Goal: Transaction & Acquisition: Purchase product/service

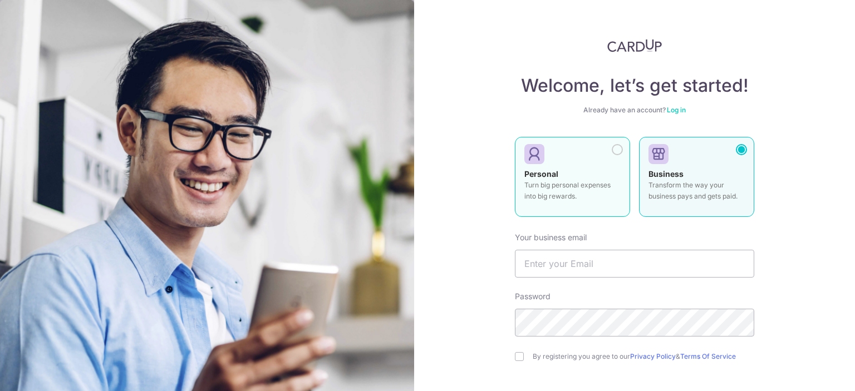
click at [536, 173] on strong "Personal" at bounding box center [541, 173] width 34 height 9
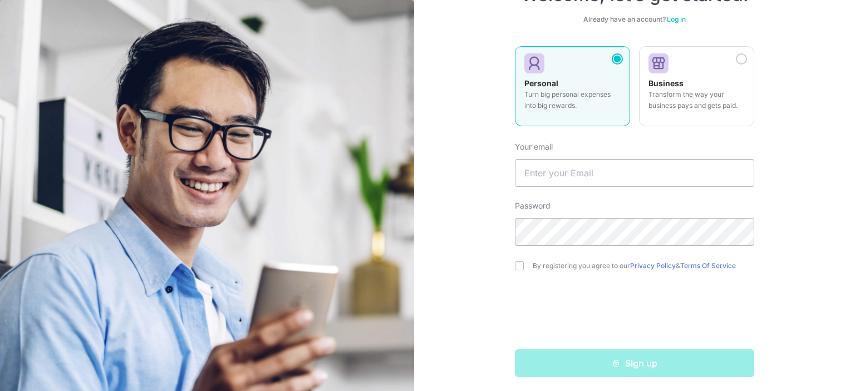
scroll to position [94, 0]
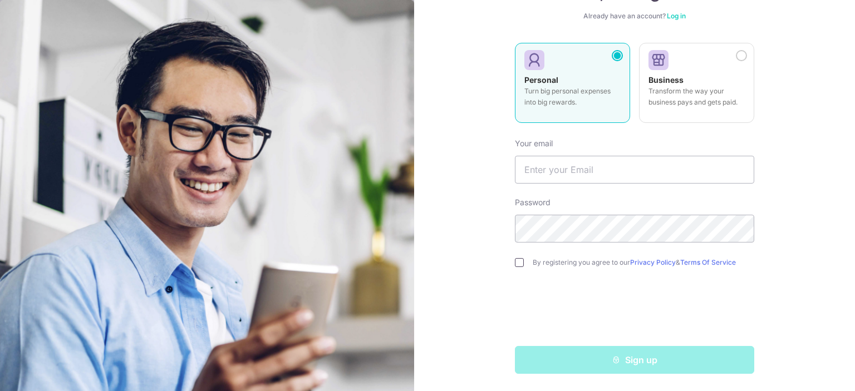
click at [515, 262] on input "checkbox" at bounding box center [519, 262] width 9 height 9
checkbox input "true"
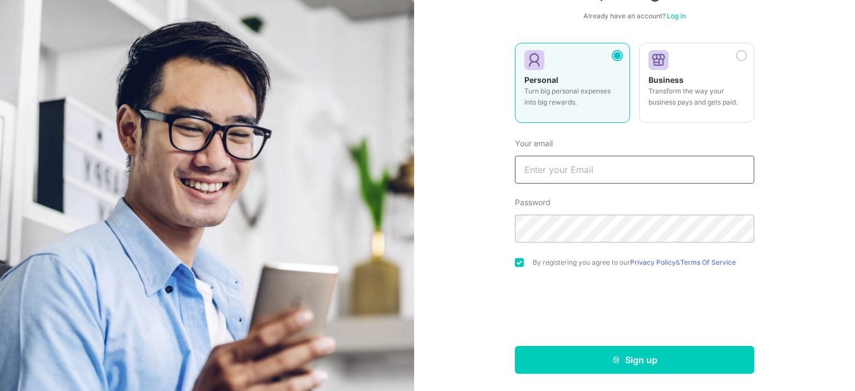
click at [552, 166] on input "text" at bounding box center [634, 170] width 239 height 28
type input "dehuichua@yahoo.com"
click at [515, 346] on button "Sign up" at bounding box center [634, 360] width 239 height 28
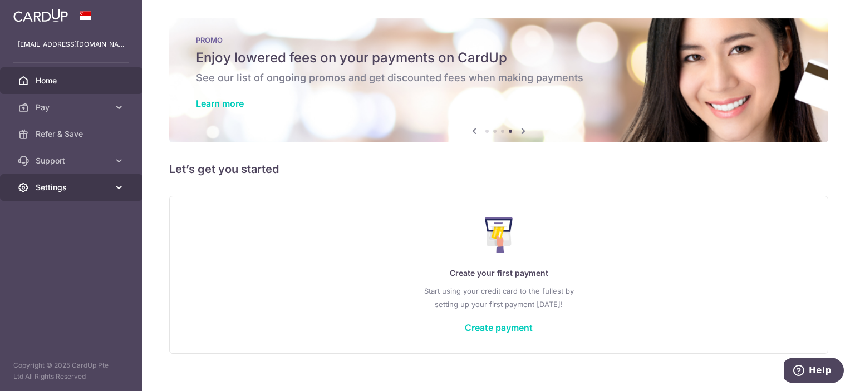
click at [89, 186] on span "Settings" at bounding box center [72, 187] width 73 height 11
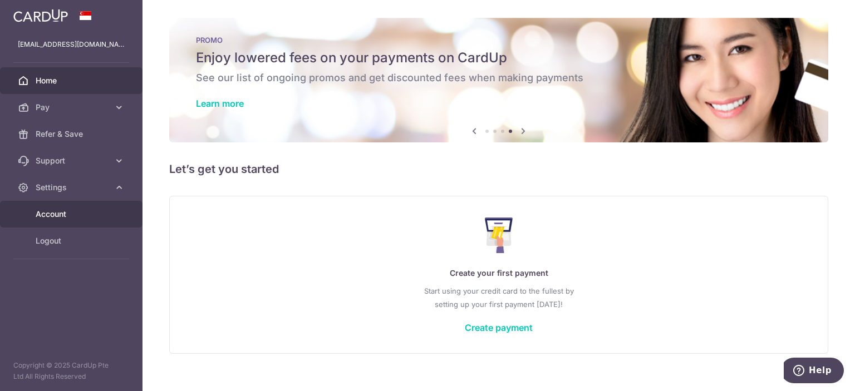
click at [66, 217] on span "Account" at bounding box center [72, 214] width 73 height 11
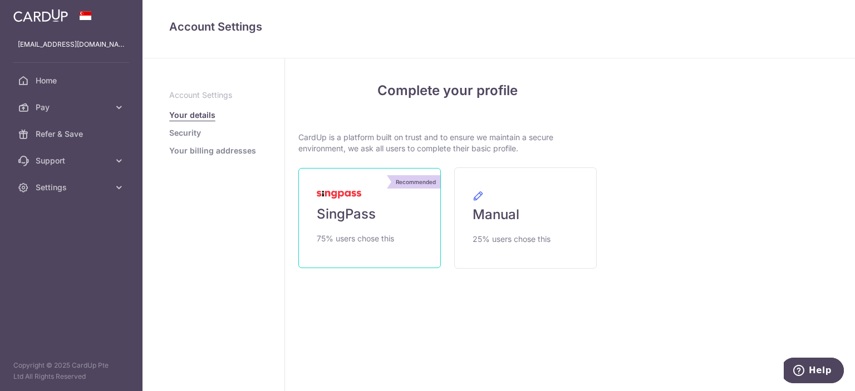
click at [418, 209] on link "Recommended SingPass 75% users chose this" at bounding box center [369, 218] width 142 height 100
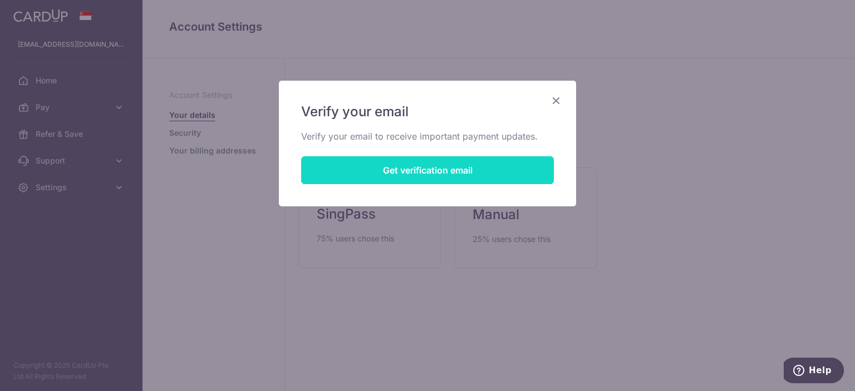
click at [427, 178] on button "Get verification email" at bounding box center [427, 170] width 253 height 28
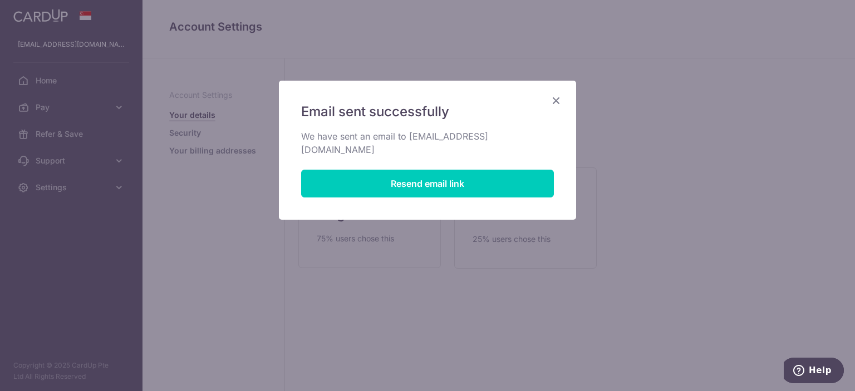
click at [557, 100] on icon "Close" at bounding box center [555, 101] width 13 height 14
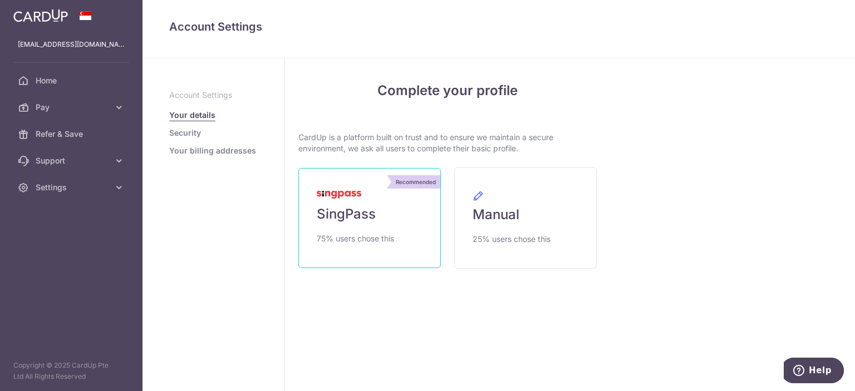
click at [326, 203] on link "Recommended SingPass 75% users chose this" at bounding box center [369, 218] width 142 height 100
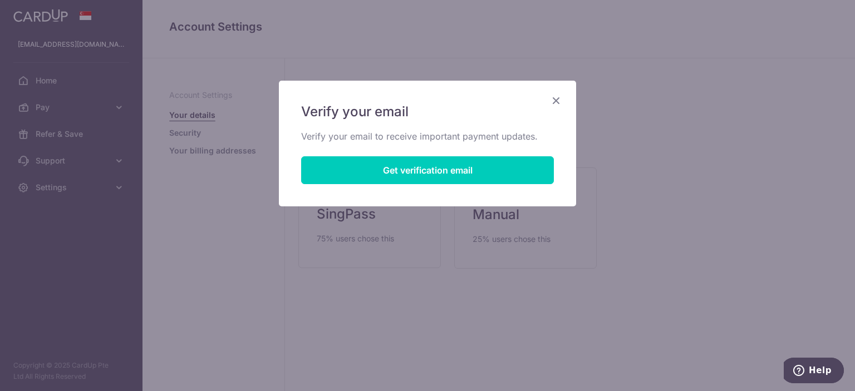
click at [555, 100] on icon "Close" at bounding box center [555, 101] width 13 height 14
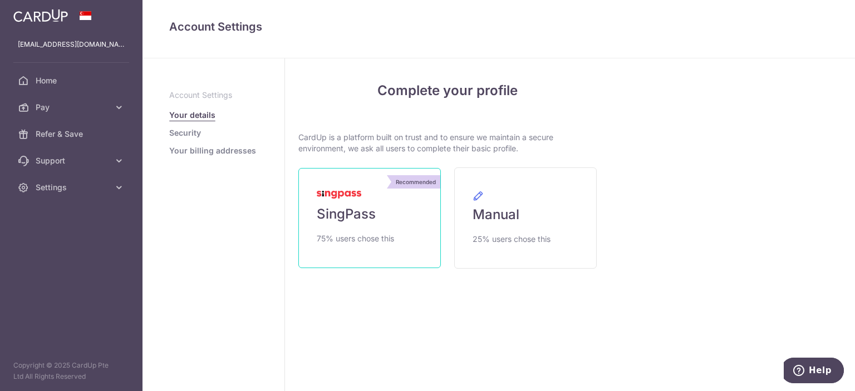
click at [392, 202] on link "Recommended SingPass 75% users chose this" at bounding box center [369, 218] width 142 height 100
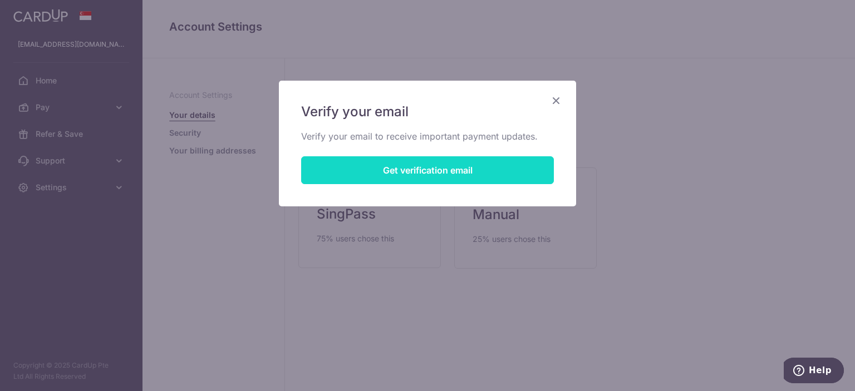
click at [398, 174] on button "Get verification email" at bounding box center [427, 170] width 253 height 28
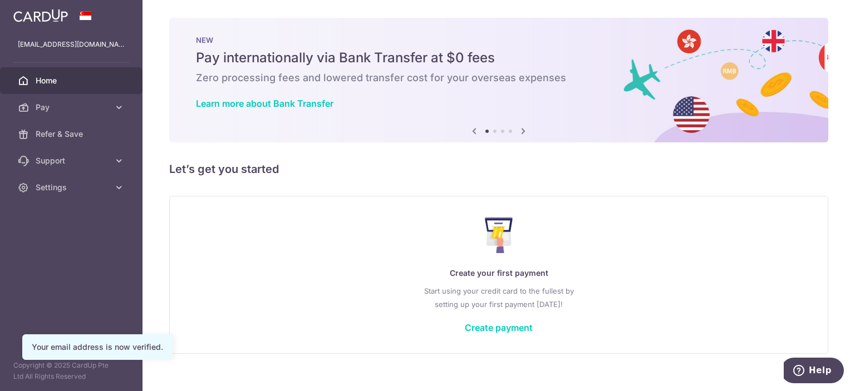
scroll to position [15, 0]
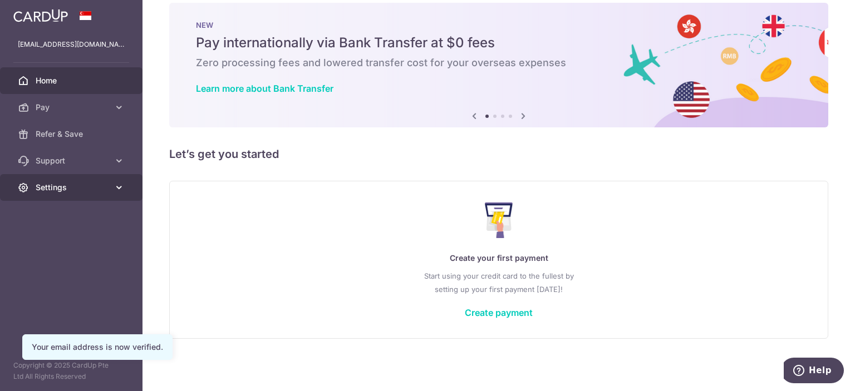
drag, startPoint x: 407, startPoint y: 189, endPoint x: 60, endPoint y: 189, distance: 347.3
click at [60, 189] on span "Settings" at bounding box center [72, 187] width 73 height 11
click at [52, 215] on aside "dehuichua@yahoo.com Home Pay Payments Recipients Cards Refer & Save Support FAQ…" at bounding box center [71, 195] width 142 height 391
click at [60, 189] on span "Settings" at bounding box center [72, 187] width 73 height 11
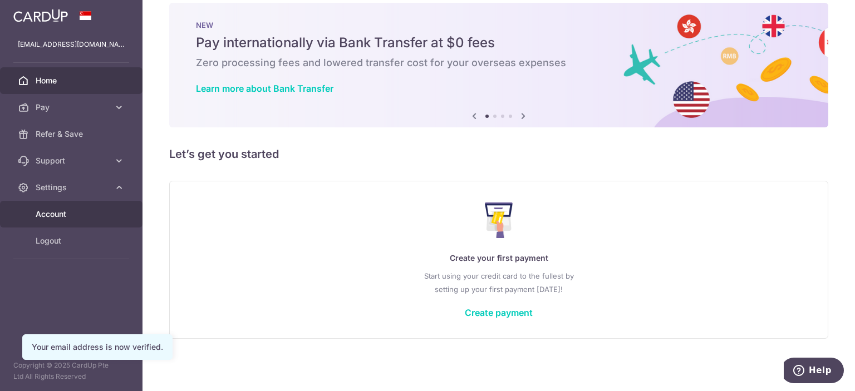
click at [50, 218] on span "Account" at bounding box center [72, 214] width 73 height 11
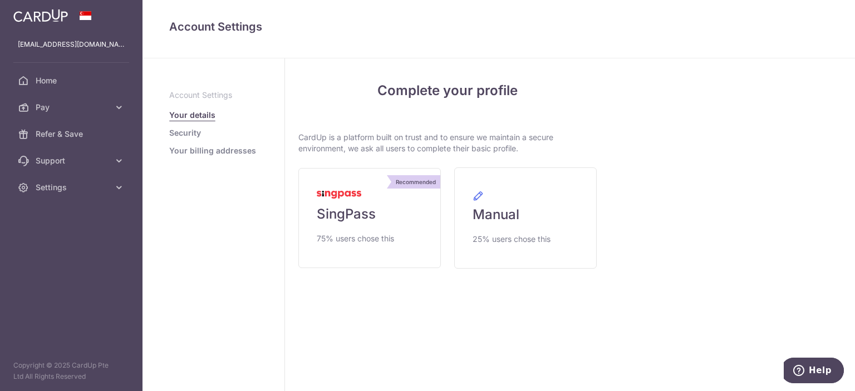
click at [323, 178] on link "Recommended SingPass 75% users chose this" at bounding box center [369, 218] width 142 height 100
click at [311, 221] on link "Recommended SingPass 75% users chose this" at bounding box center [369, 218] width 142 height 100
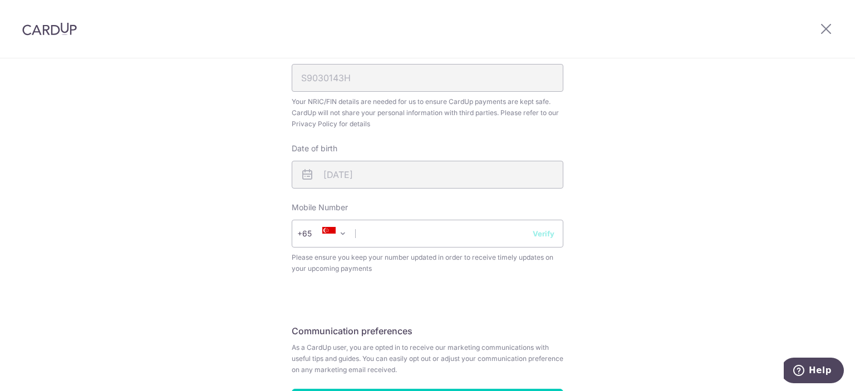
scroll to position [390, 0]
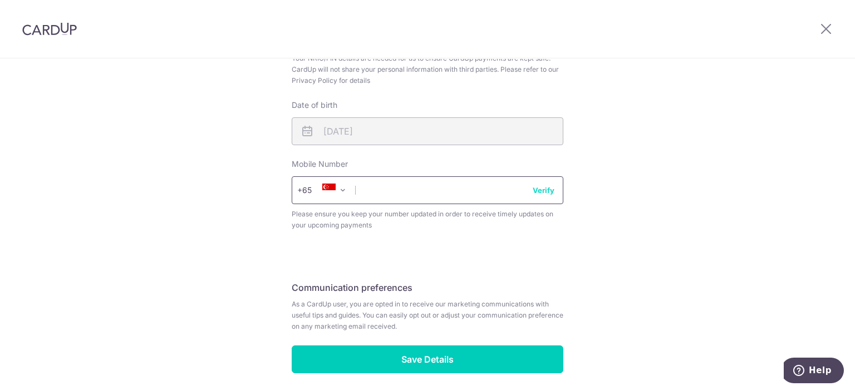
click at [450, 195] on input "text" at bounding box center [428, 190] width 272 height 28
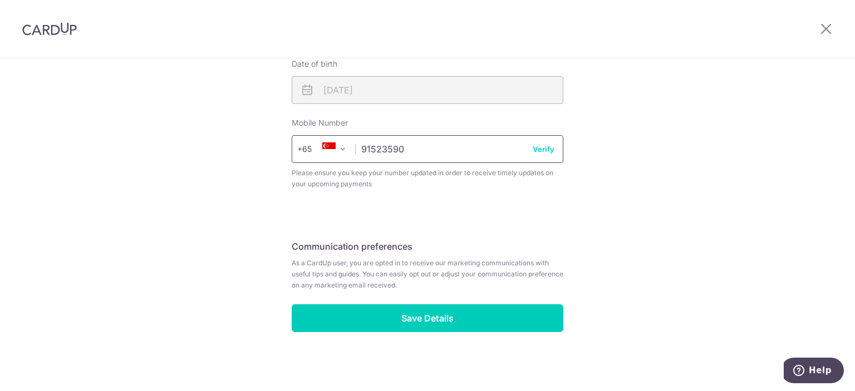
scroll to position [432, 0]
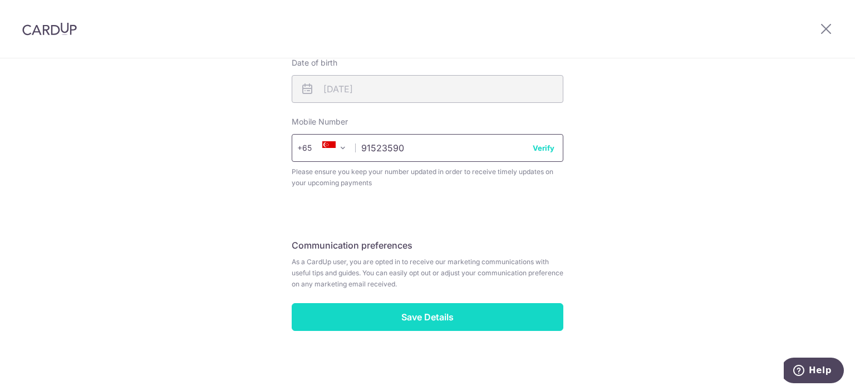
type input "91523590"
click at [429, 307] on input "Save Details" at bounding box center [428, 317] width 272 height 28
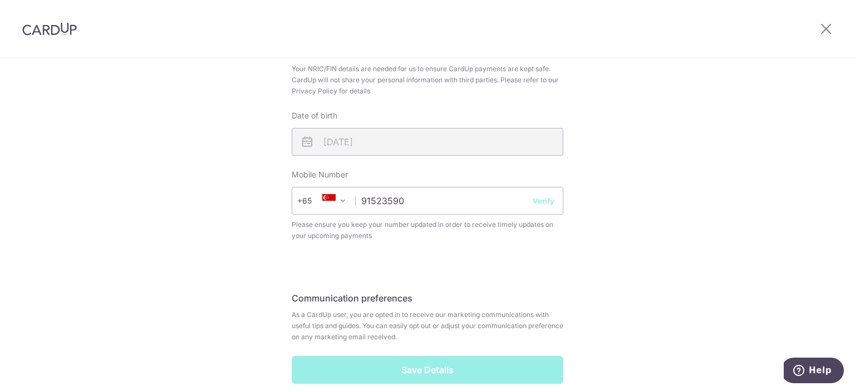
scroll to position [376, 0]
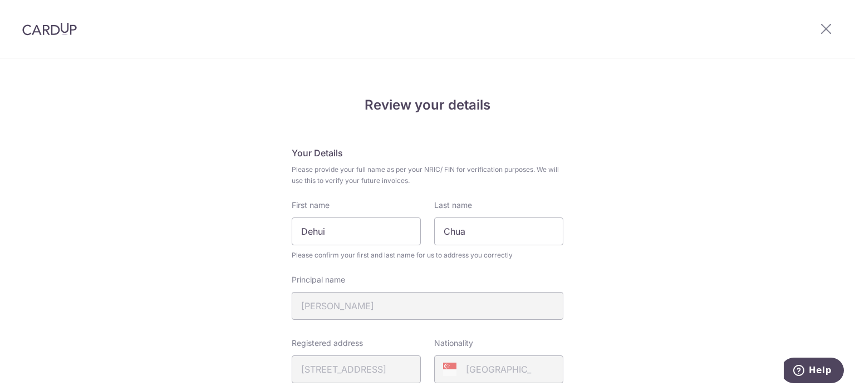
scroll to position [447, 0]
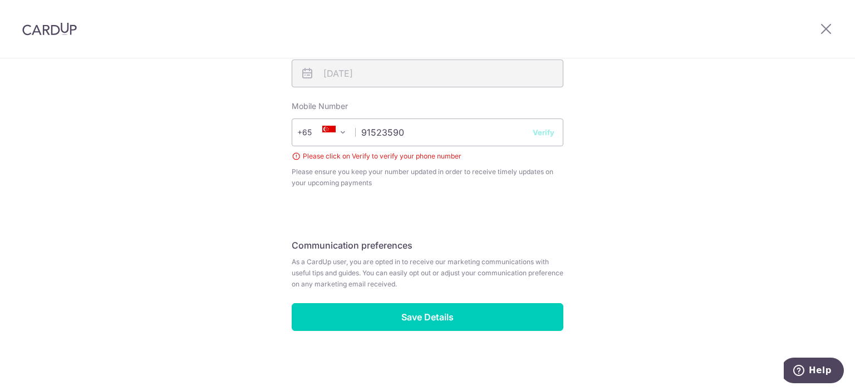
drag, startPoint x: 0, startPoint y: 0, endPoint x: 746, endPoint y: 193, distance: 770.2
click at [746, 193] on div "Review your details Your Details Please provide your full name as per your NRIC…" at bounding box center [427, 2] width 855 height 781
click at [552, 127] on input "91523590" at bounding box center [428, 133] width 272 height 28
click at [548, 131] on button "Verify" at bounding box center [544, 132] width 22 height 11
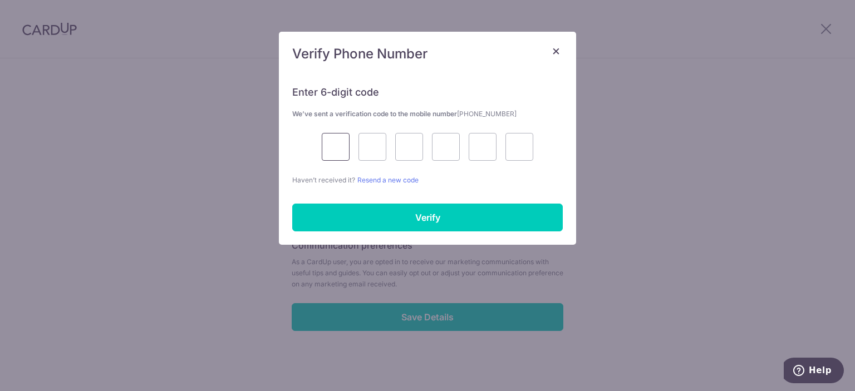
click at [329, 150] on input "text" at bounding box center [336, 147] width 28 height 28
type input "5"
type input "2"
type input "4"
type input "7"
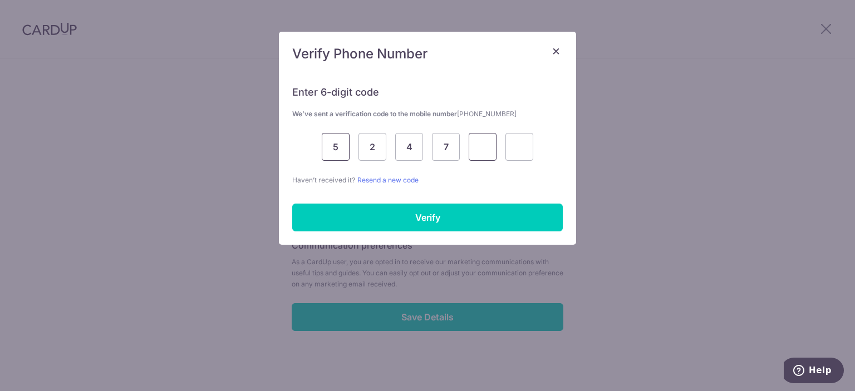
type input "4"
type input "3"
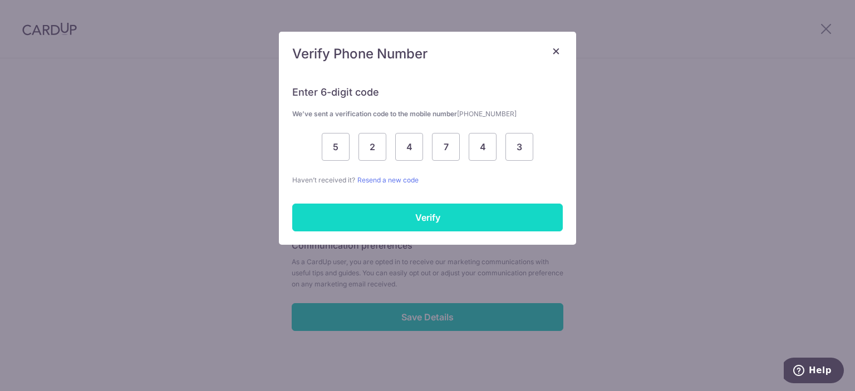
click at [357, 210] on input "Verify" at bounding box center [427, 218] width 270 height 28
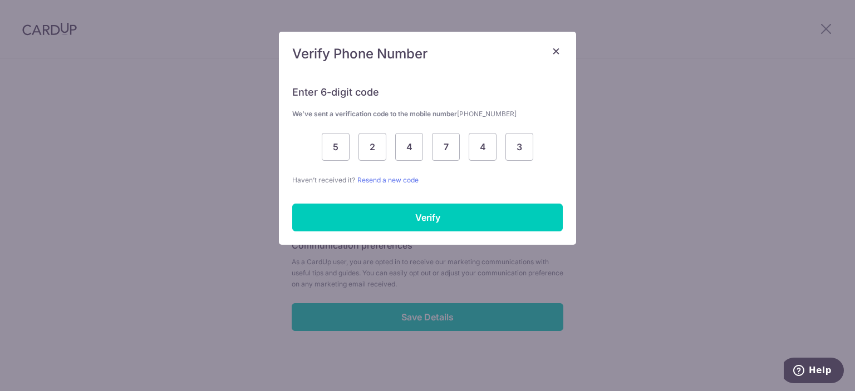
scroll to position [432, 0]
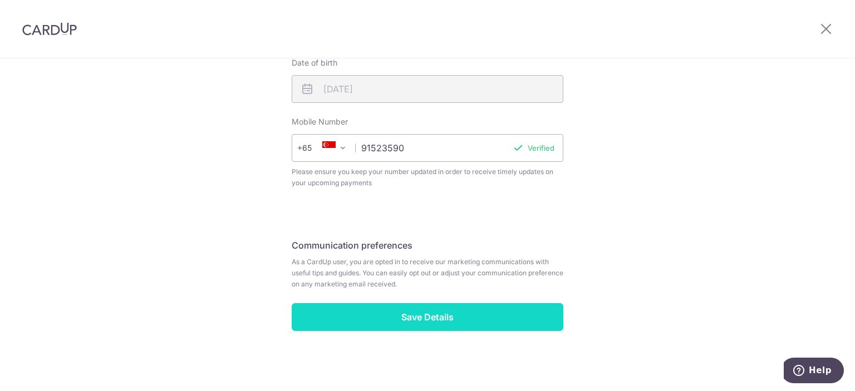
click at [494, 319] on input "Save Details" at bounding box center [428, 317] width 272 height 28
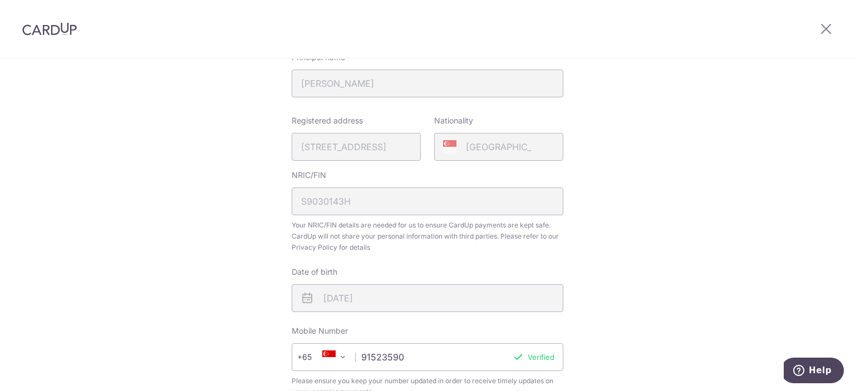
scroll to position [209, 0]
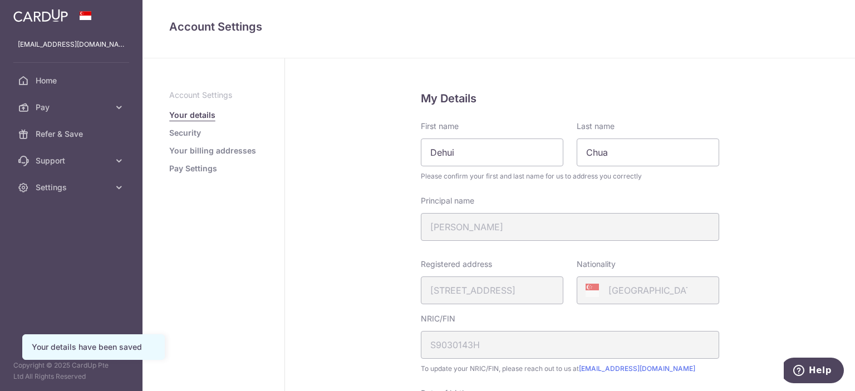
scroll to position [322, 0]
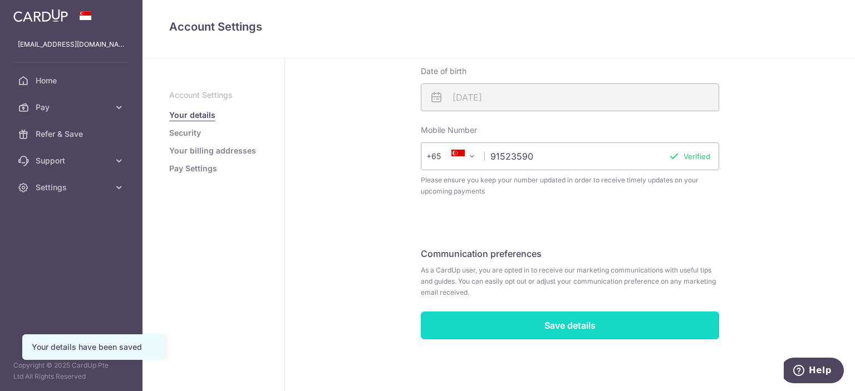
click at [547, 332] on input "Save details" at bounding box center [570, 326] width 298 height 28
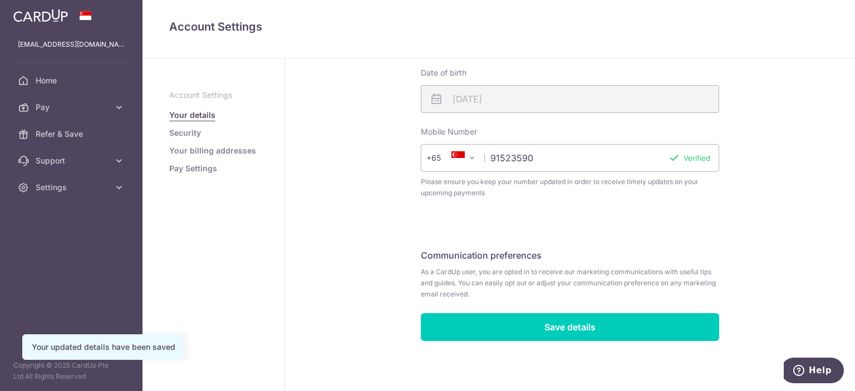
scroll to position [322, 0]
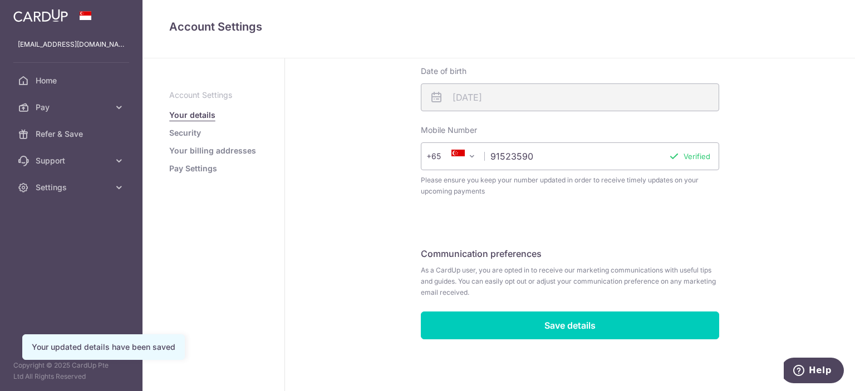
click at [182, 129] on link "Security" at bounding box center [185, 132] width 32 height 11
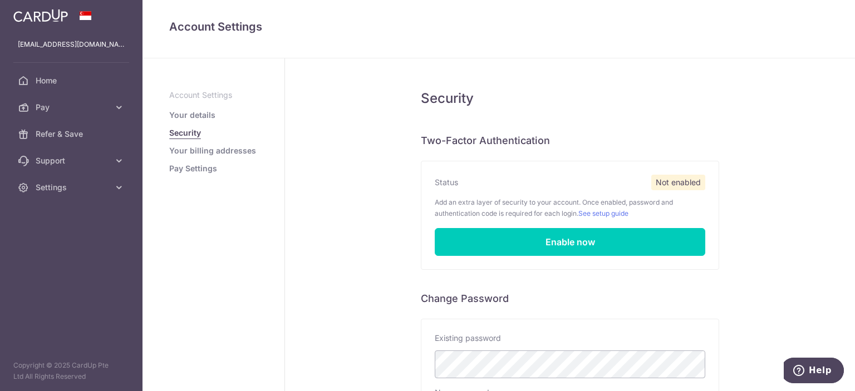
drag, startPoint x: 397, startPoint y: 244, endPoint x: 330, endPoint y: 247, distance: 67.4
click at [330, 247] on div "Security Two-Factor Authentication Status Not enabled Add an extra layer of sec…" at bounding box center [570, 343] width 570 height 570
click at [193, 151] on link "Your billing addresses" at bounding box center [212, 150] width 87 height 11
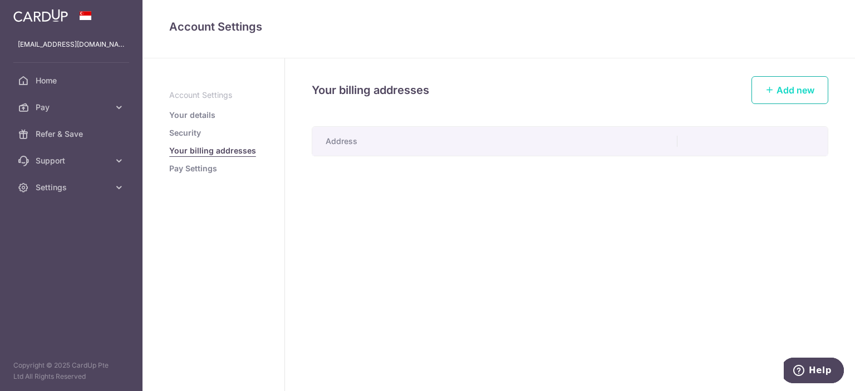
click at [776, 88] on link "Add new" at bounding box center [789, 90] width 77 height 28
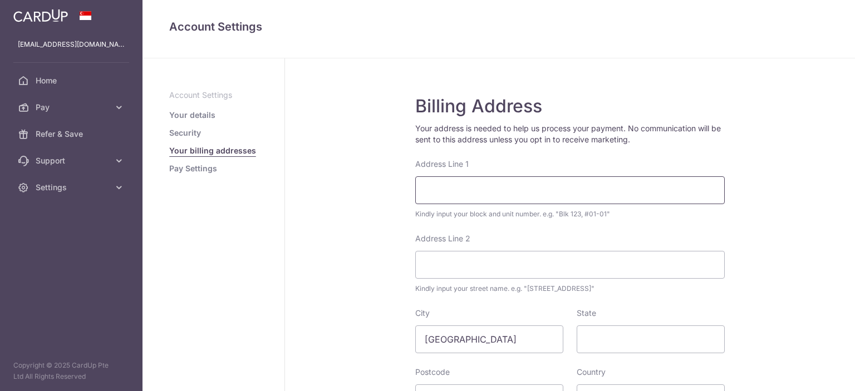
click at [486, 186] on input "Address Line 1" at bounding box center [569, 190] width 309 height 28
type input "228 Bishan Street 23 #06-65"
type input "Singapore"
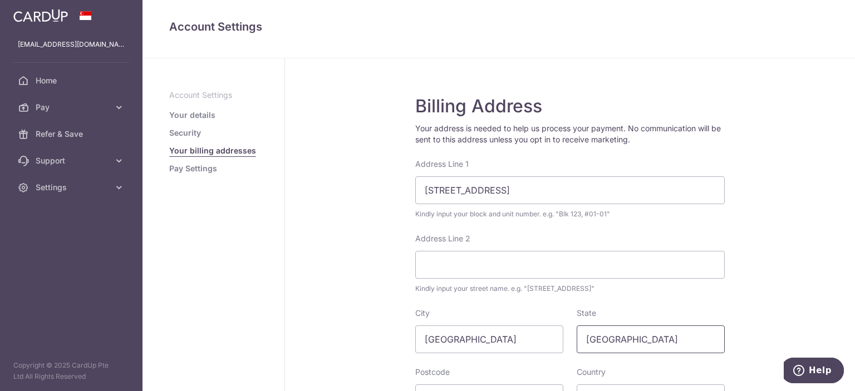
type input "570228"
select select "199"
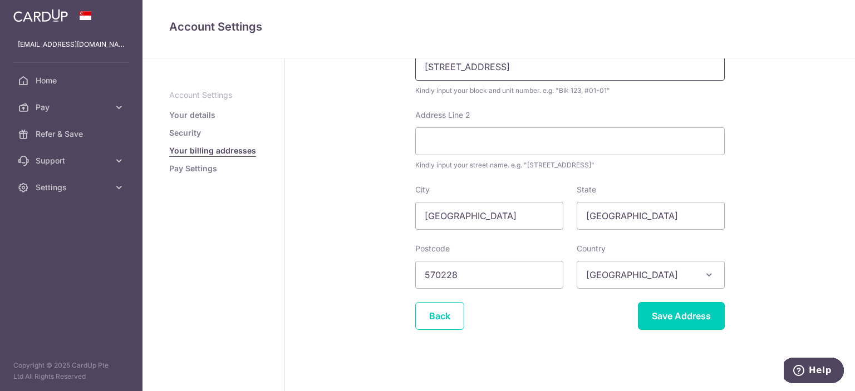
scroll to position [127, 0]
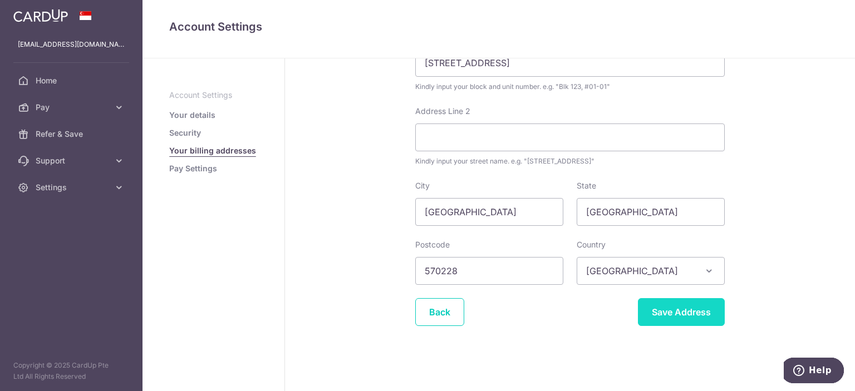
click at [699, 311] on input "Save Address" at bounding box center [681, 312] width 87 height 28
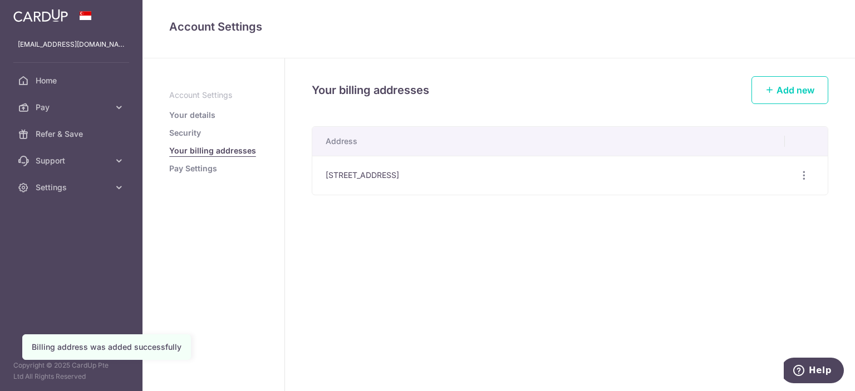
click at [188, 168] on link "Pay Settings" at bounding box center [193, 168] width 48 height 11
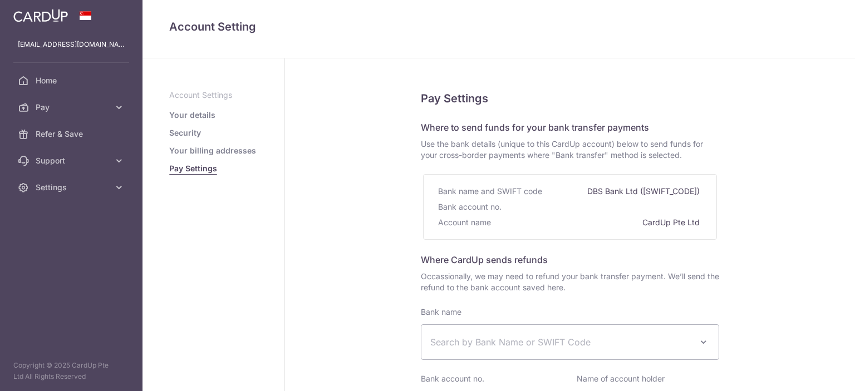
select select
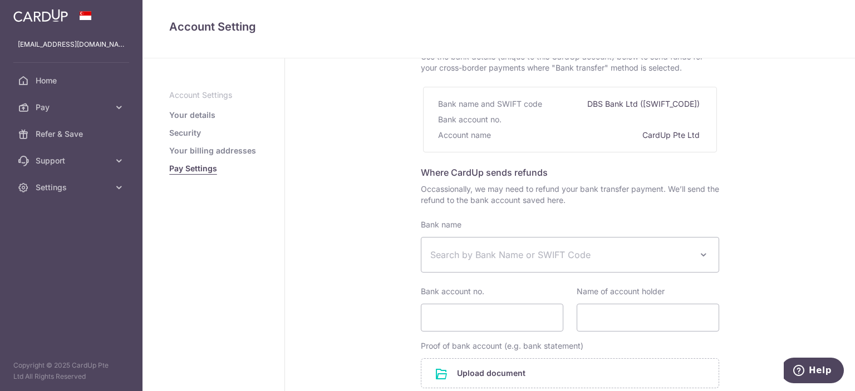
scroll to position [111, 0]
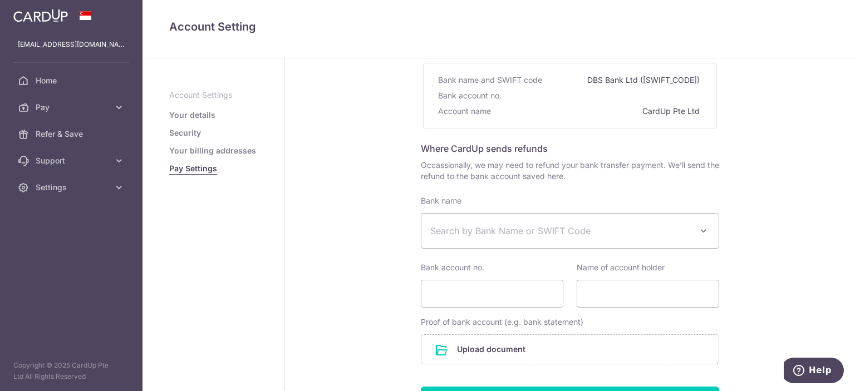
click at [597, 249] on div "Bank name UBS AG ANEXT BANK PTE LTD Australia & New Zealand Banking Group BANGK…" at bounding box center [570, 251] width 298 height 112
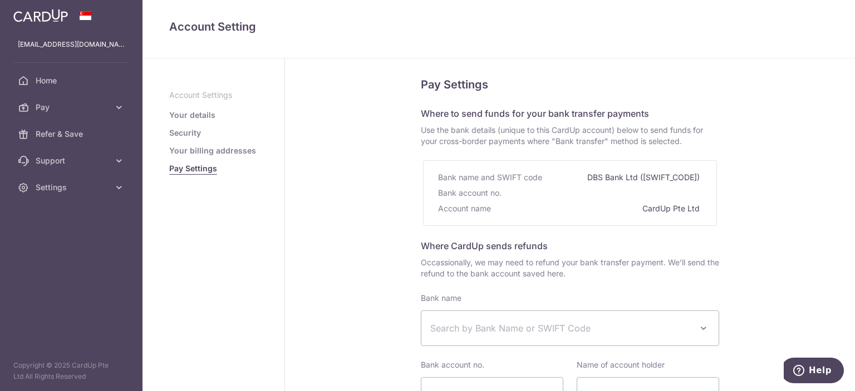
scroll to position [0, 0]
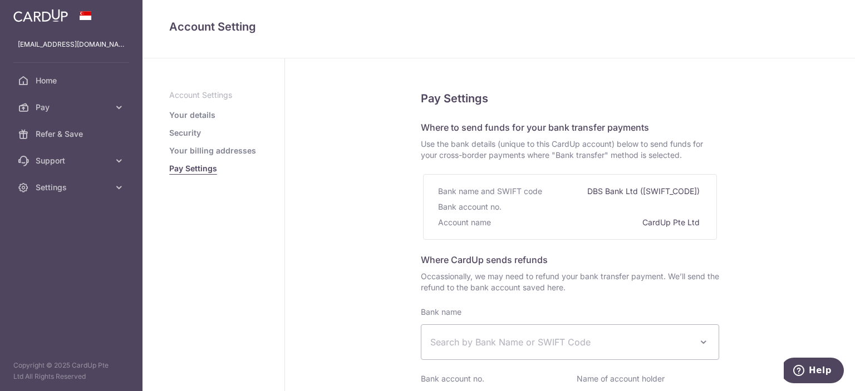
drag, startPoint x: 785, startPoint y: 252, endPoint x: 187, endPoint y: 131, distance: 610.4
click at [187, 131] on link "Security" at bounding box center [185, 132] width 32 height 11
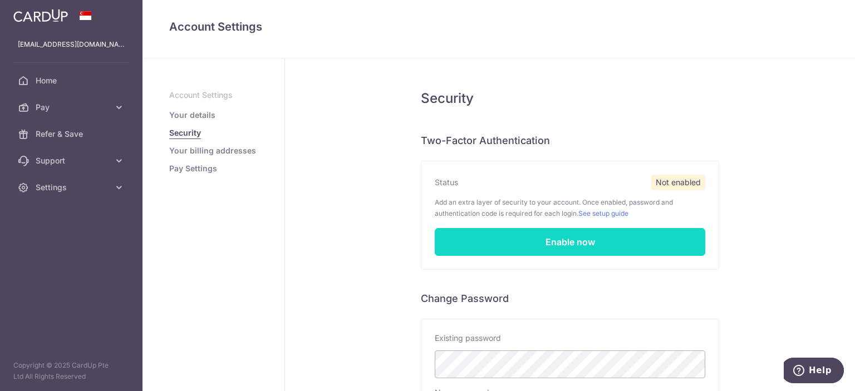
click at [597, 235] on link "Enable now" at bounding box center [570, 242] width 270 height 28
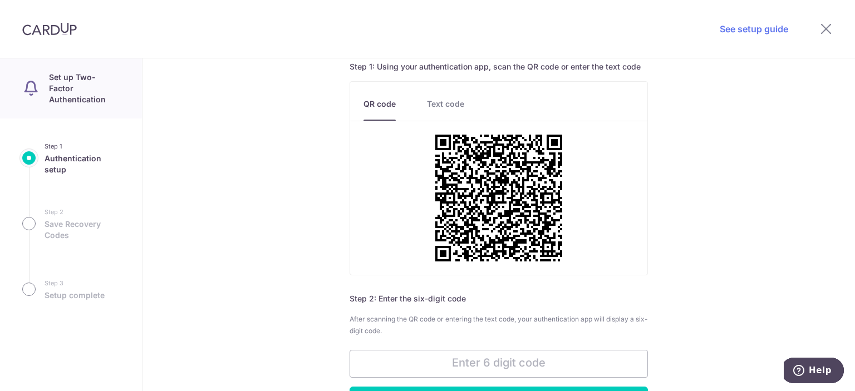
scroll to position [52, 0]
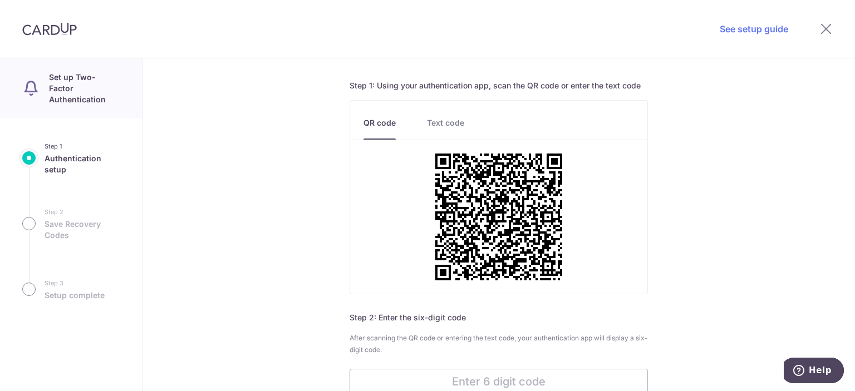
click at [455, 120] on link "Text code" at bounding box center [445, 128] width 37 height 22
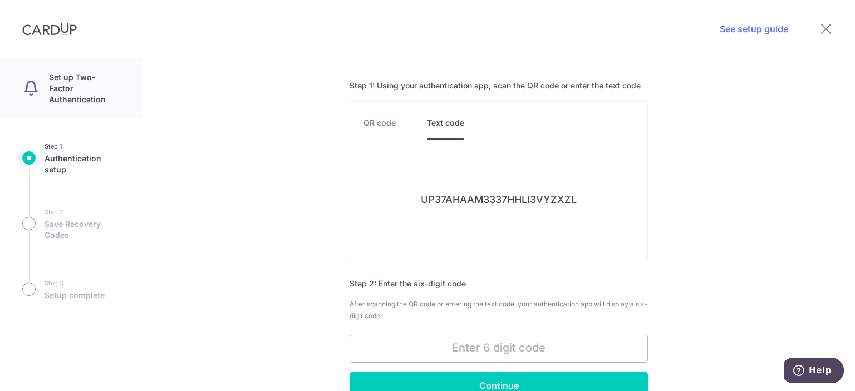
drag, startPoint x: 706, startPoint y: 227, endPoint x: 768, endPoint y: 259, distance: 70.5
click at [768, 259] on div "Authentication setup Step 1: Using your authentication app, scan the QR code or…" at bounding box center [498, 224] width 712 height 333
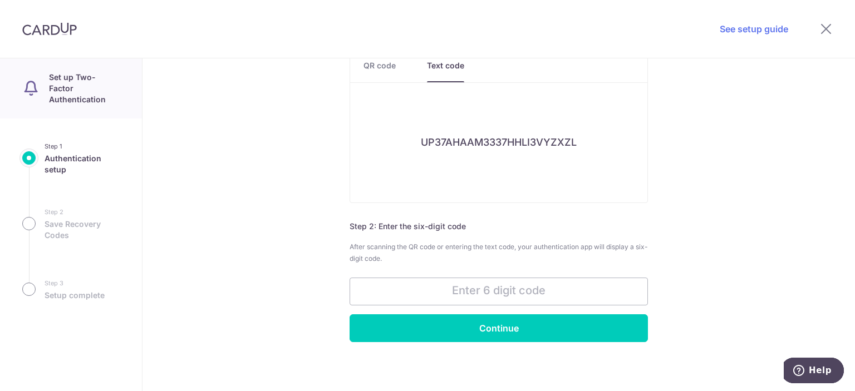
scroll to position [129, 0]
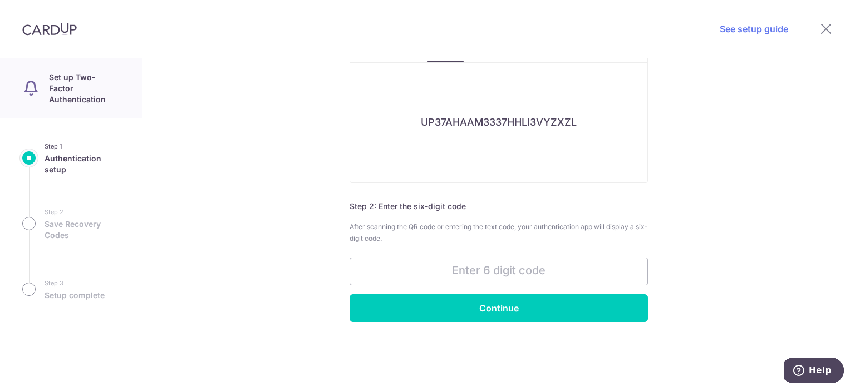
drag, startPoint x: 766, startPoint y: 259, endPoint x: 769, endPoint y: 298, distance: 38.5
click at [769, 298] on div "Authentication setup Step 1: Using your authentication app, scan the QR code or…" at bounding box center [498, 224] width 712 height 333
click at [764, 31] on link "See setup guide" at bounding box center [754, 28] width 68 height 13
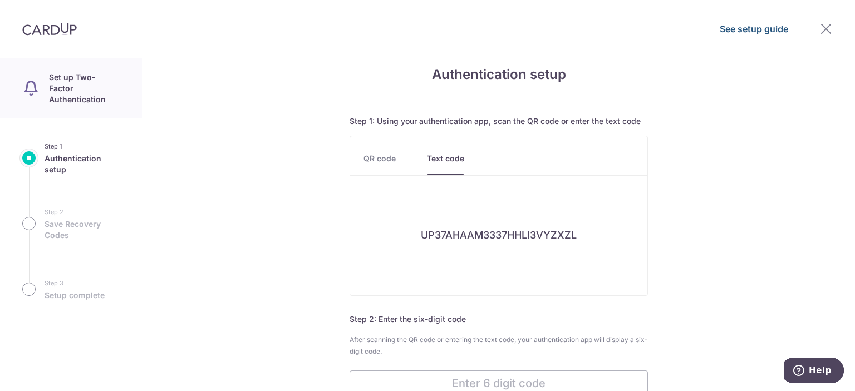
scroll to position [0, 0]
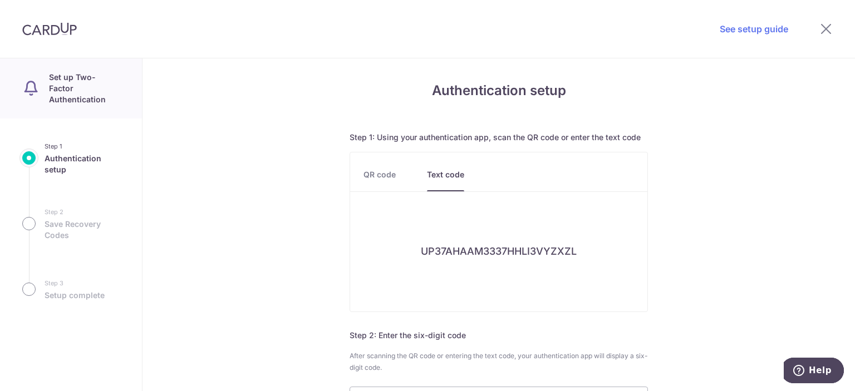
click at [390, 180] on link "QR code" at bounding box center [379, 180] width 32 height 22
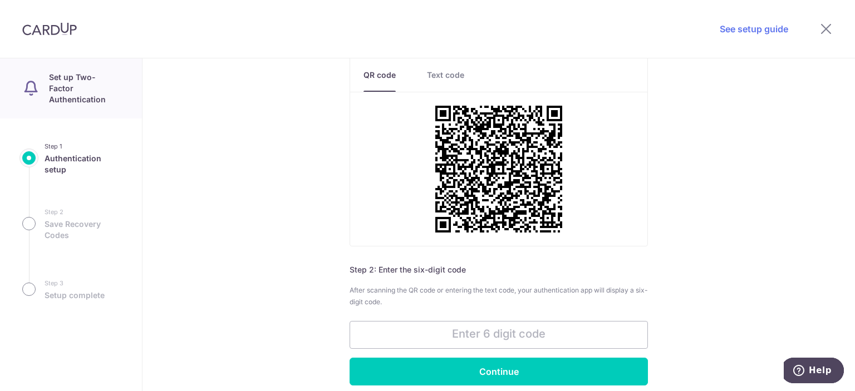
scroll to position [111, 0]
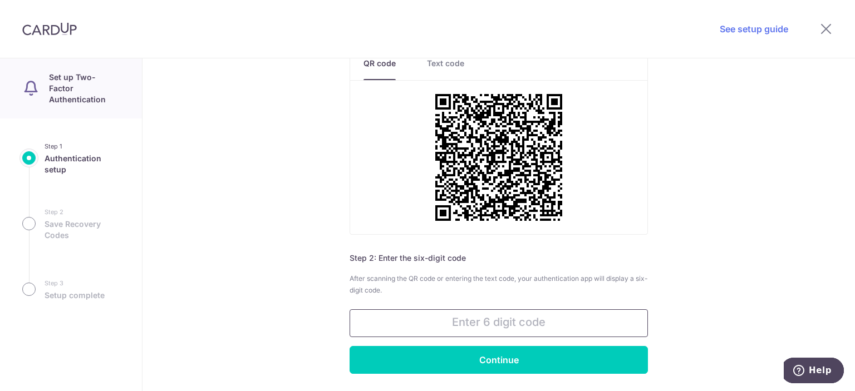
click at [407, 321] on input "text" at bounding box center [499, 323] width 298 height 28
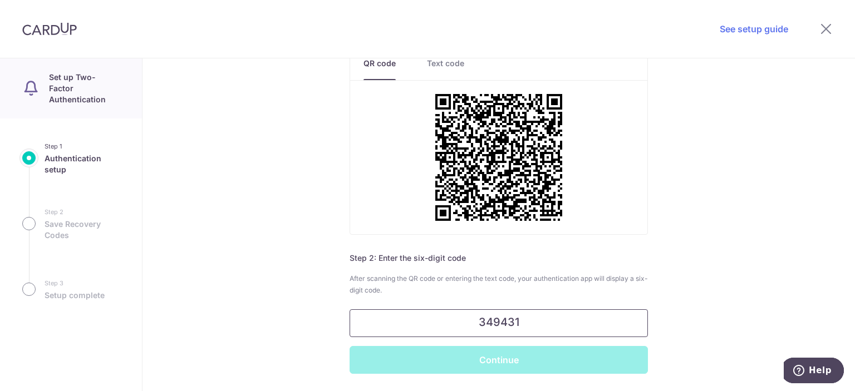
type input "349431"
click at [350, 346] on input "Continue" at bounding box center [499, 360] width 298 height 28
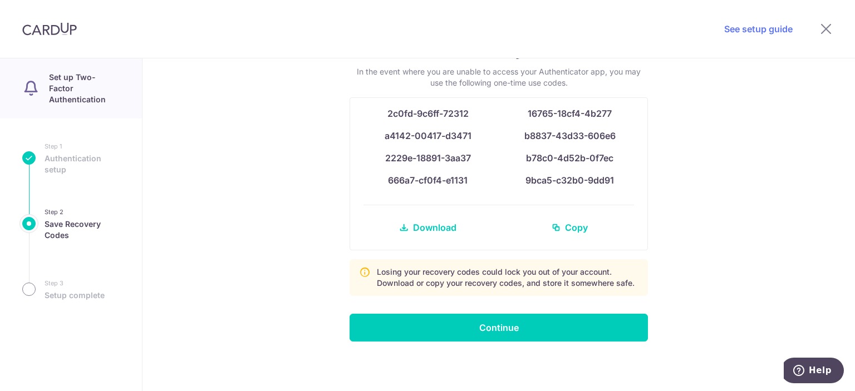
scroll to position [41, 0]
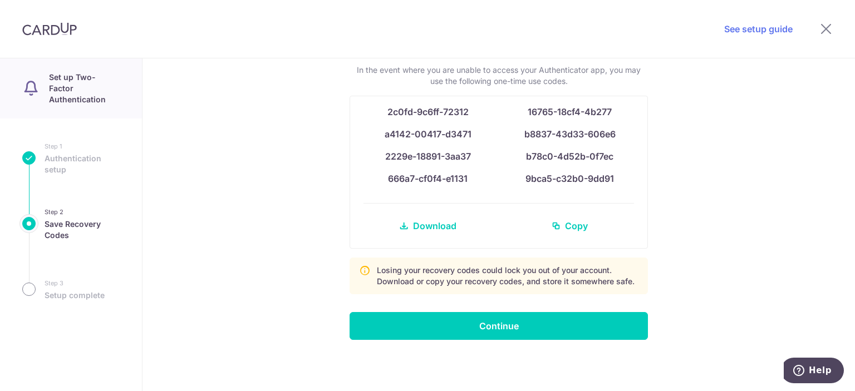
drag, startPoint x: 692, startPoint y: 323, endPoint x: 283, endPoint y: 257, distance: 413.8
click at [283, 257] on div "Your recovery codes In the event where you are unable to access your Authentica…" at bounding box center [498, 224] width 712 height 333
click at [431, 224] on span "Download" at bounding box center [434, 225] width 43 height 13
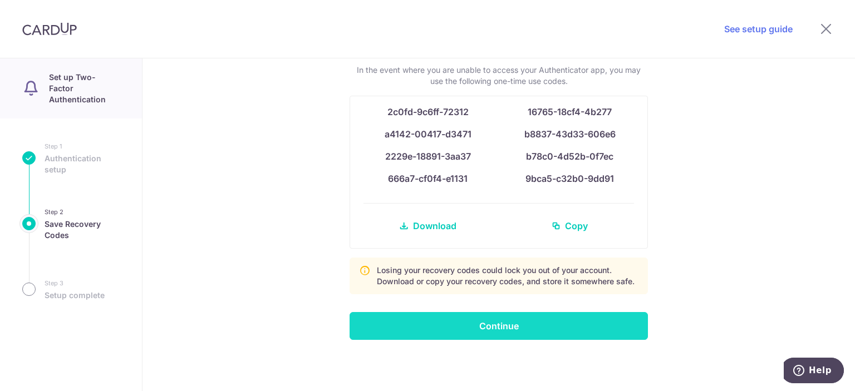
click at [476, 336] on input "Continue" at bounding box center [499, 326] width 298 height 28
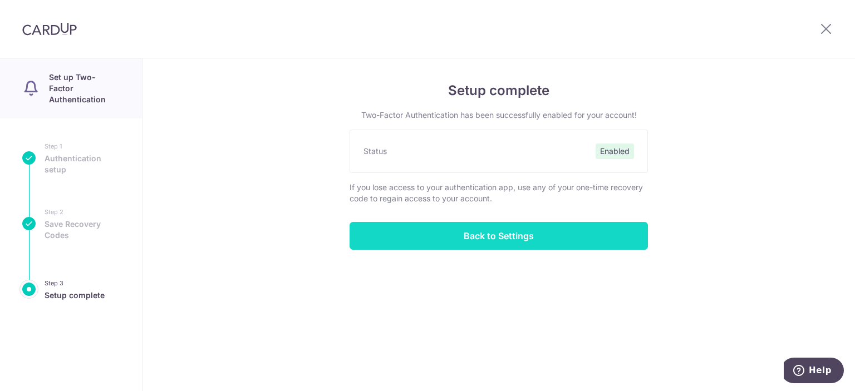
click at [510, 244] on input "Back to Settings" at bounding box center [499, 236] width 298 height 28
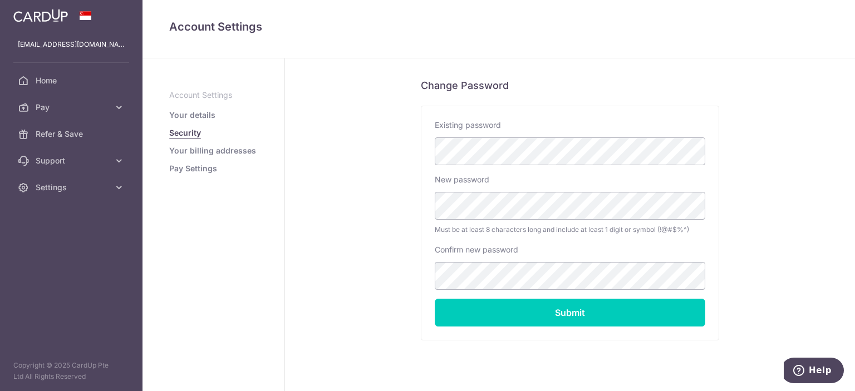
scroll to position [265, 0]
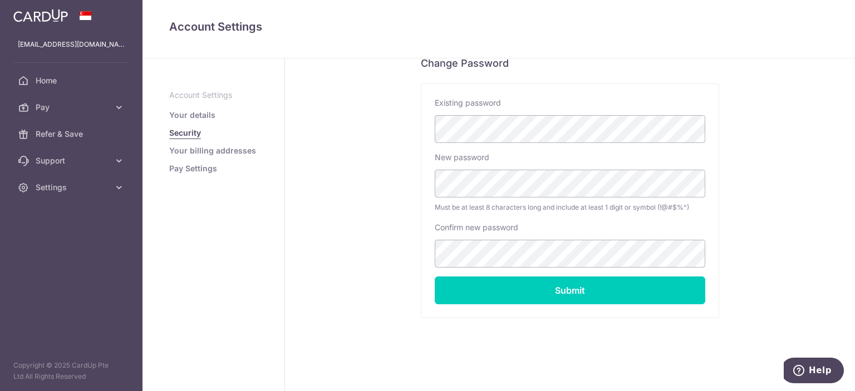
click at [204, 114] on link "Your details" at bounding box center [192, 115] width 46 height 11
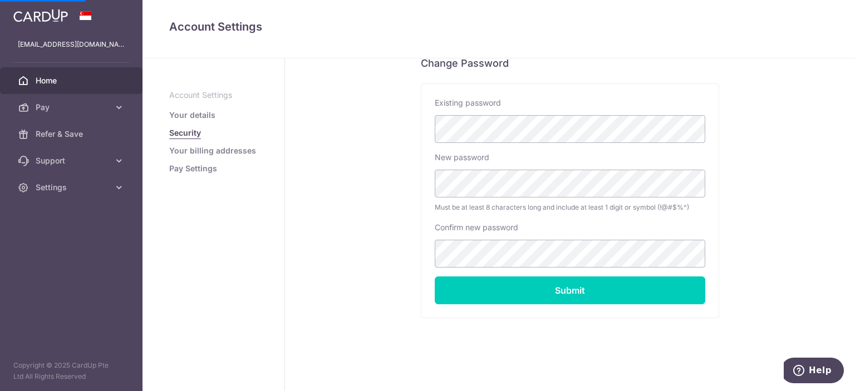
click at [54, 83] on span "Home" at bounding box center [72, 80] width 73 height 11
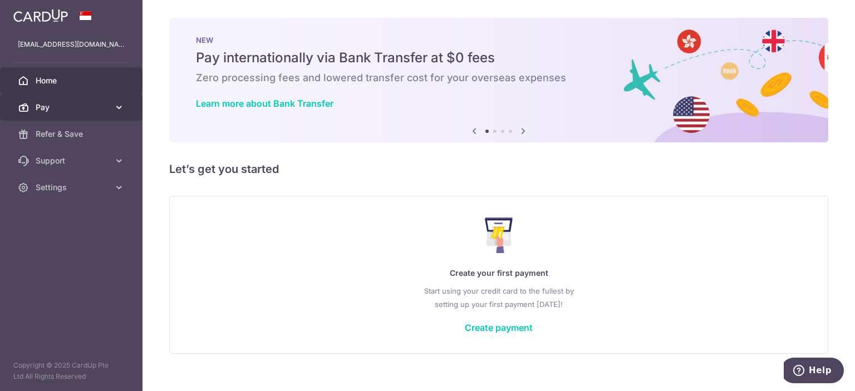
click at [37, 112] on span "Pay" at bounding box center [72, 107] width 73 height 11
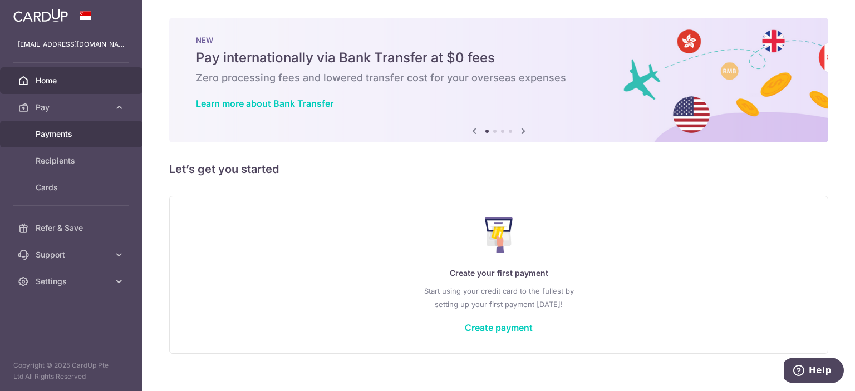
click at [85, 134] on span "Payments" at bounding box center [72, 134] width 73 height 11
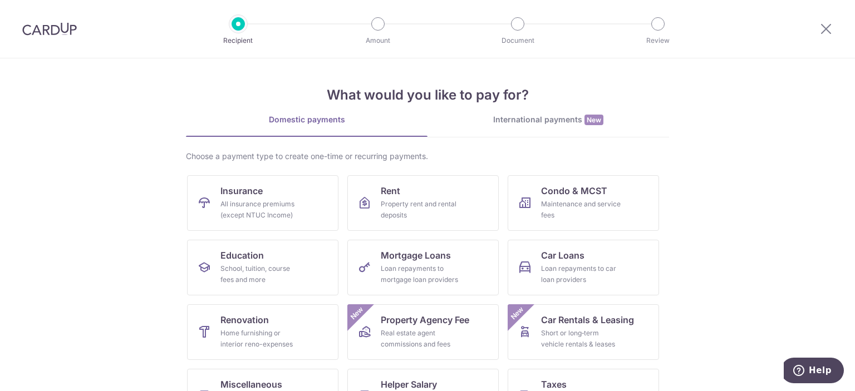
click at [137, 110] on section "What would you like to pay for? Domestic payments International payments New Ch…" at bounding box center [427, 224] width 855 height 333
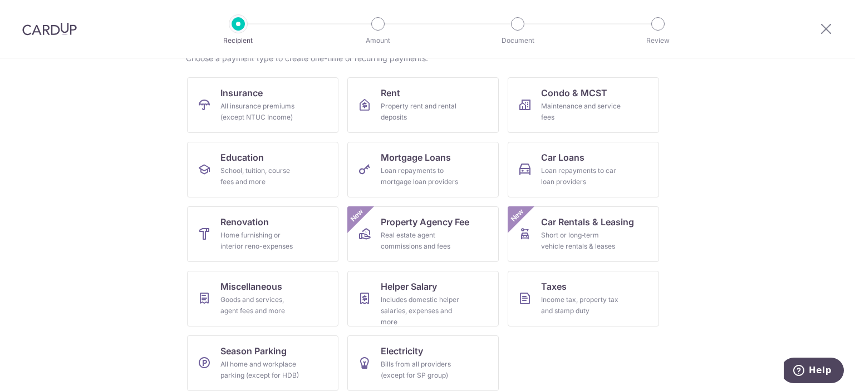
scroll to position [106, 0]
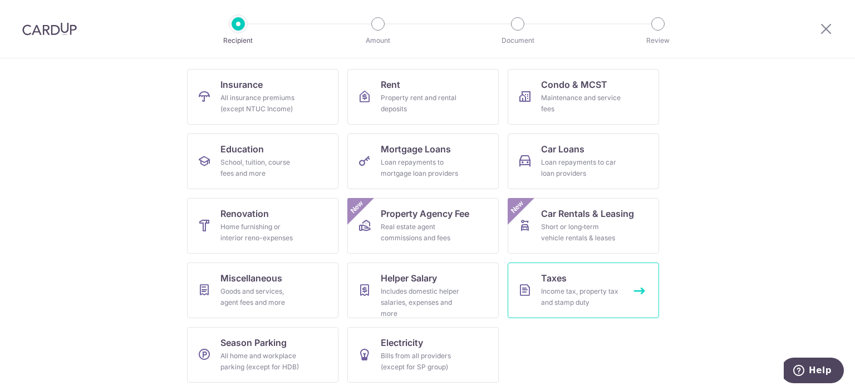
click at [534, 277] on link "Taxes Income tax, property tax and stamp duty" at bounding box center [583, 291] width 151 height 56
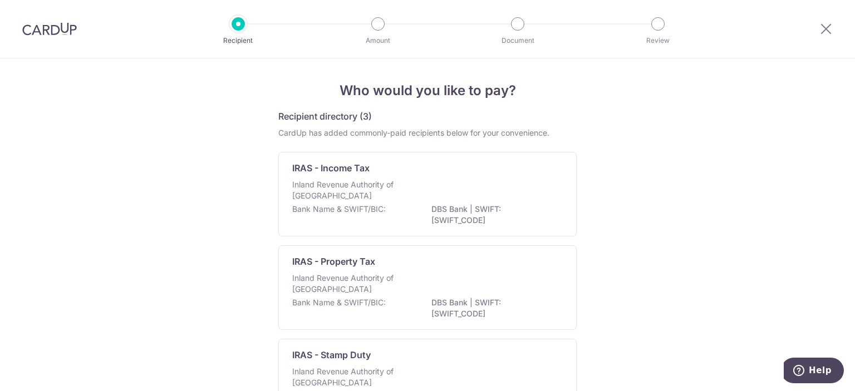
drag, startPoint x: 0, startPoint y: 0, endPoint x: 223, endPoint y: 166, distance: 278.4
click at [223, 166] on div "Who would you like to pay? Recipient directory (3) CardUp has added commonly-pa…" at bounding box center [427, 271] width 855 height 426
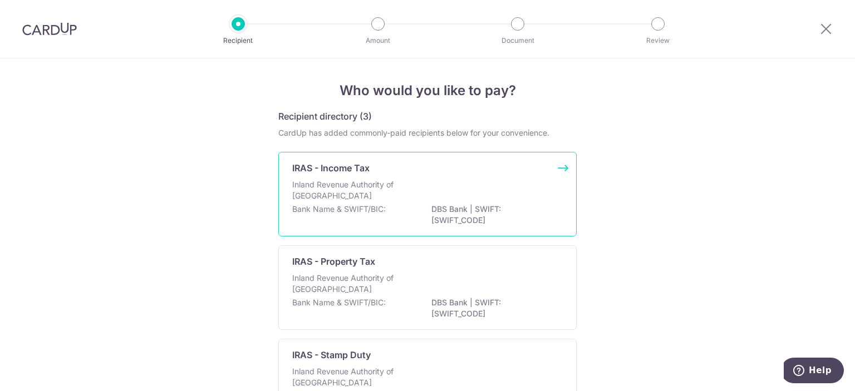
click at [411, 181] on div "Inland Revenue Authority of Singapore" at bounding box center [427, 191] width 270 height 24
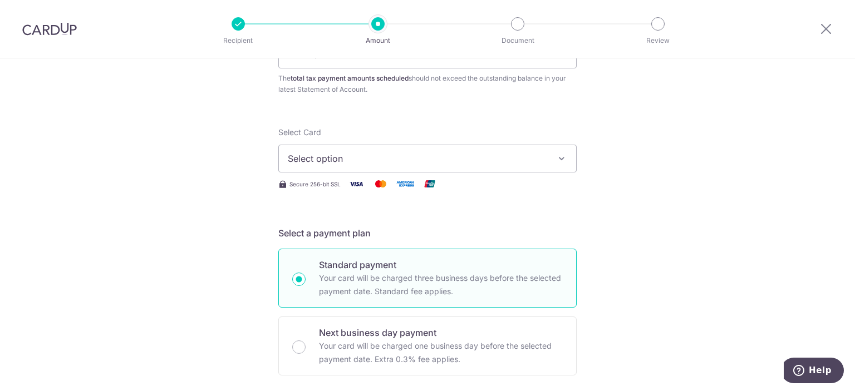
scroll to position [111, 0]
click at [441, 152] on span "Select option" at bounding box center [417, 156] width 259 height 13
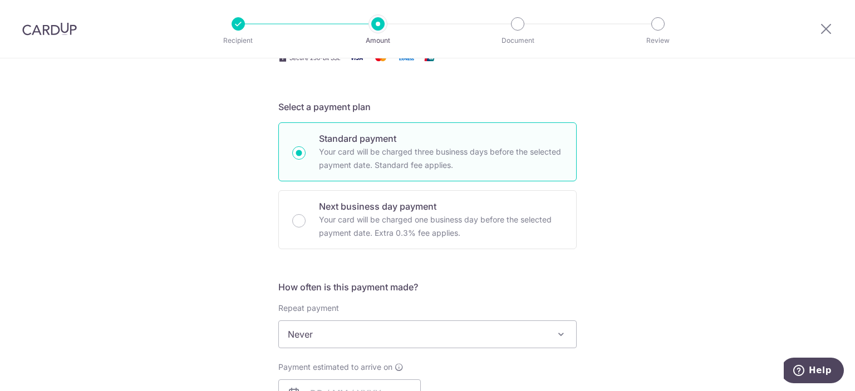
scroll to position [0, 0]
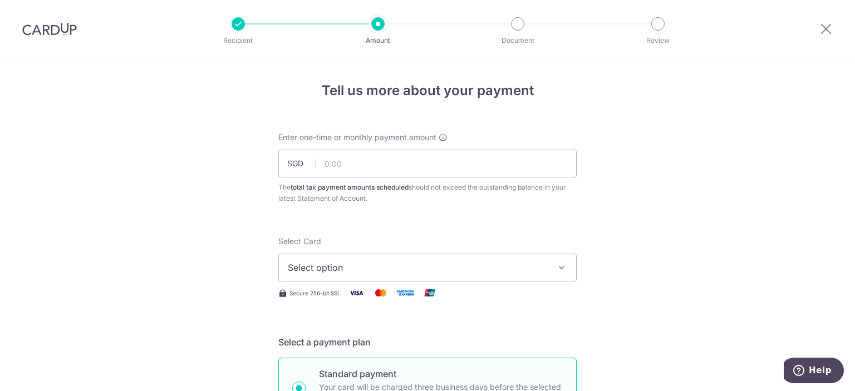
drag, startPoint x: 479, startPoint y: 235, endPoint x: 180, endPoint y: 193, distance: 301.9
click at [434, 166] on input "text" at bounding box center [427, 164] width 298 height 28
paste input "1,560.90"
drag, startPoint x: 334, startPoint y: 165, endPoint x: 367, endPoint y: 163, distance: 32.4
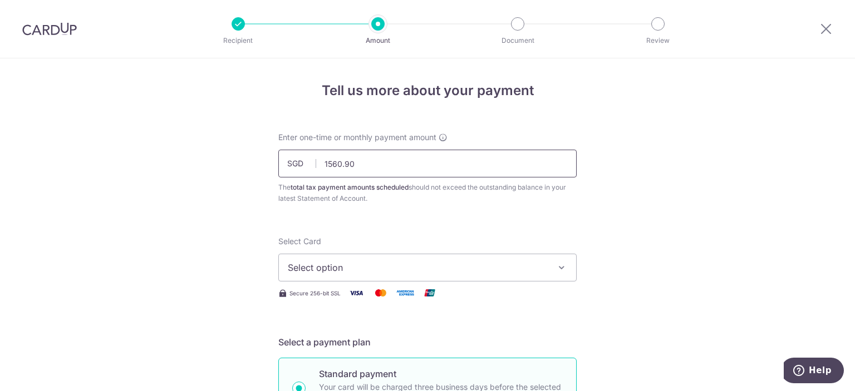
click at [366, 163] on input "1560.90" at bounding box center [427, 164] width 298 height 28
type input "1,561.00"
click at [525, 265] on span "Select option" at bounding box center [417, 267] width 259 height 13
click at [382, 297] on span "Add credit card" at bounding box center [437, 298] width 259 height 11
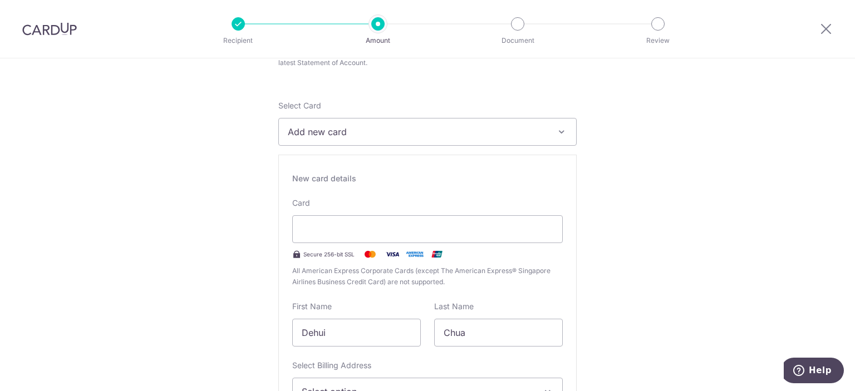
scroll to position [167, 0]
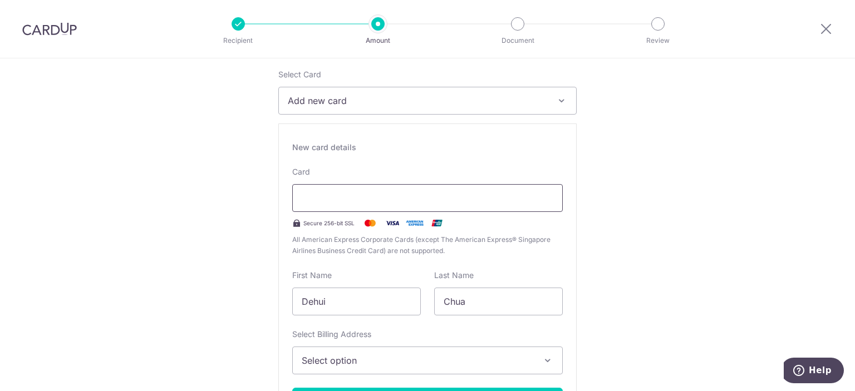
type input "02 / 2030"
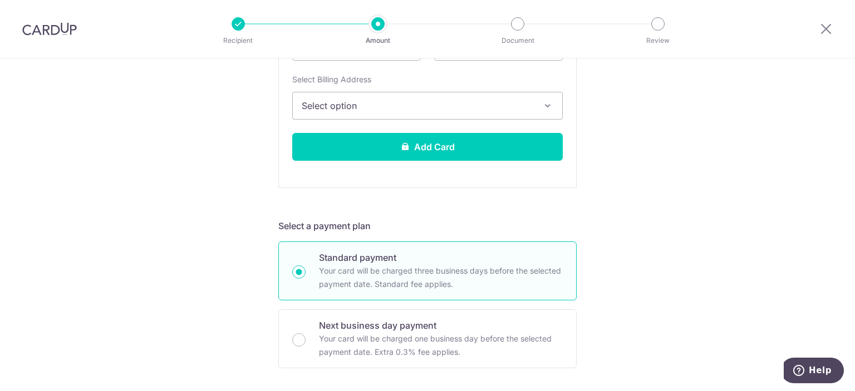
scroll to position [418, 0]
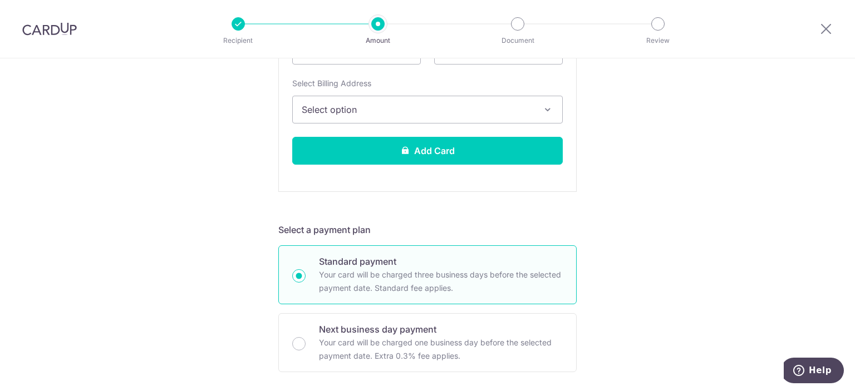
click at [396, 111] on span "Select option" at bounding box center [418, 109] width 232 height 13
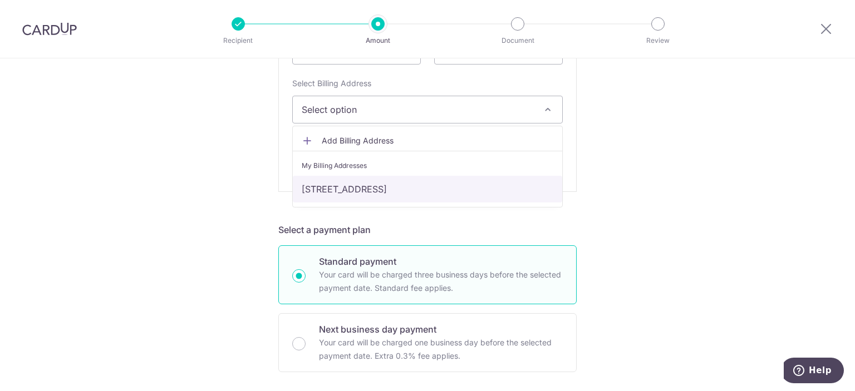
click at [374, 189] on link "228 Bishan Street 23 #06-65, Singapore, Singapore, Singapore-570228" at bounding box center [427, 189] width 269 height 27
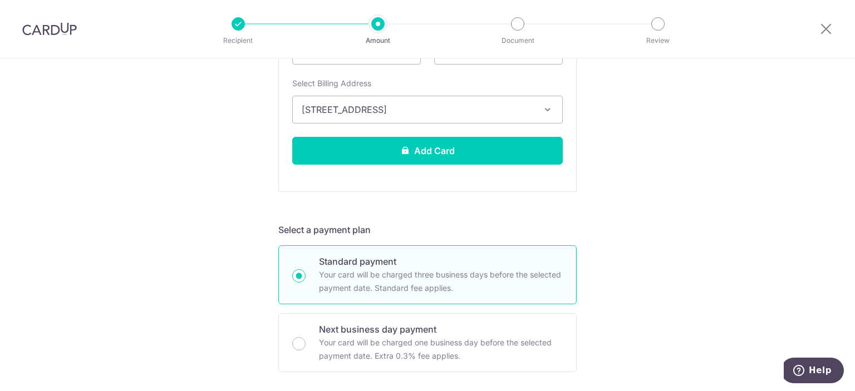
click at [712, 176] on div "Tell us more about your payment Enter one-time or monthly payment amount SGD 1,…" at bounding box center [427, 324] width 855 height 1369
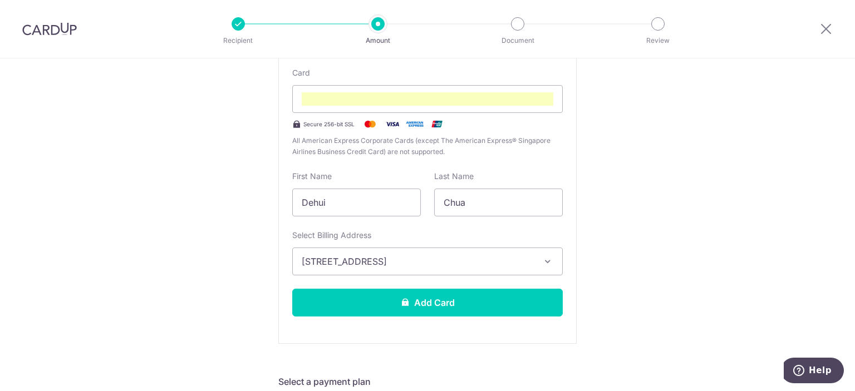
scroll to position [251, 0]
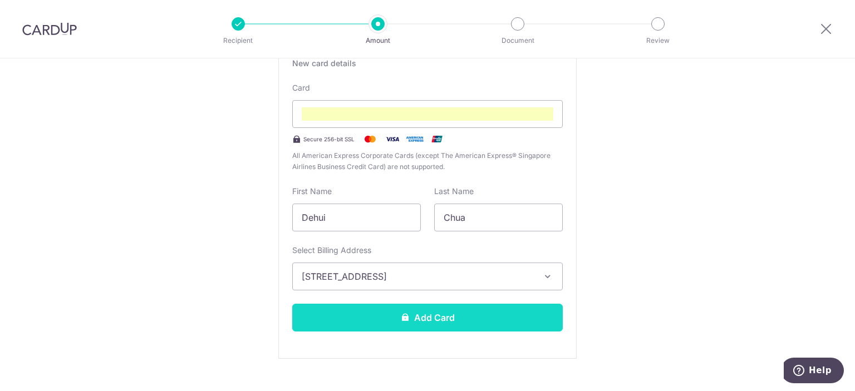
click at [481, 327] on button "Add Card" at bounding box center [427, 318] width 270 height 28
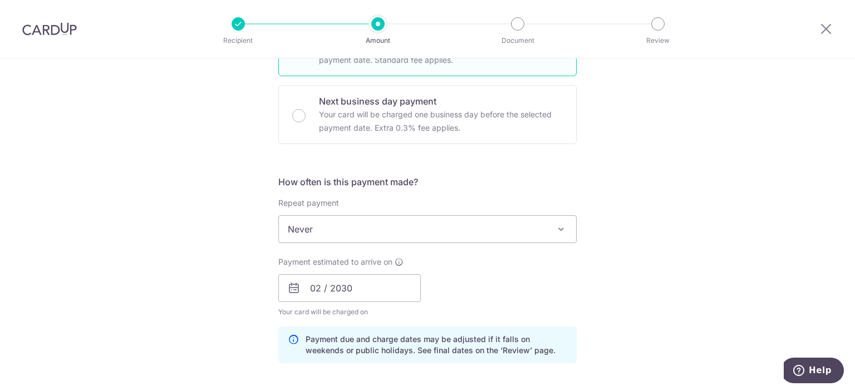
scroll to position [390, 0]
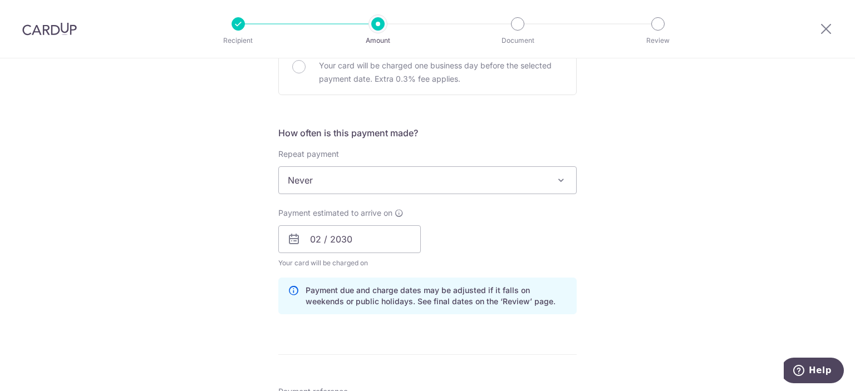
click at [474, 171] on span "Never" at bounding box center [427, 180] width 297 height 27
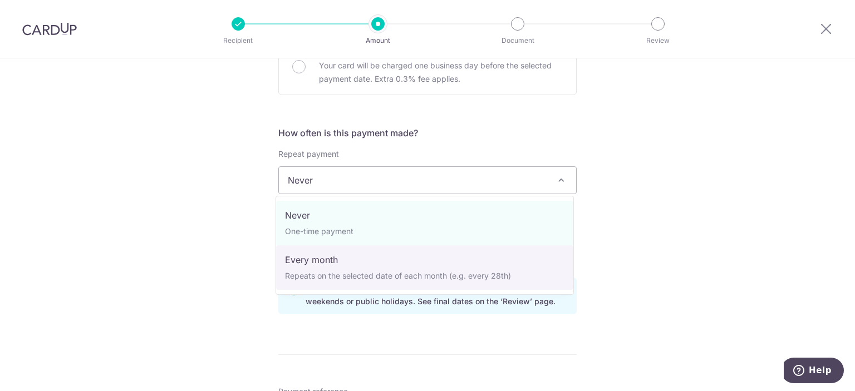
select select "3"
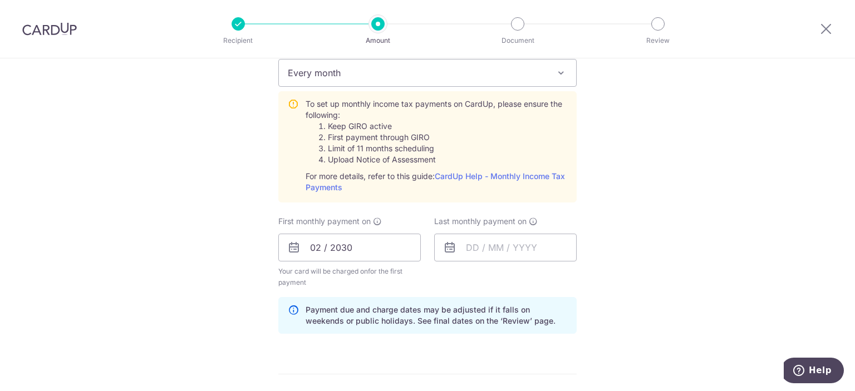
scroll to position [501, 0]
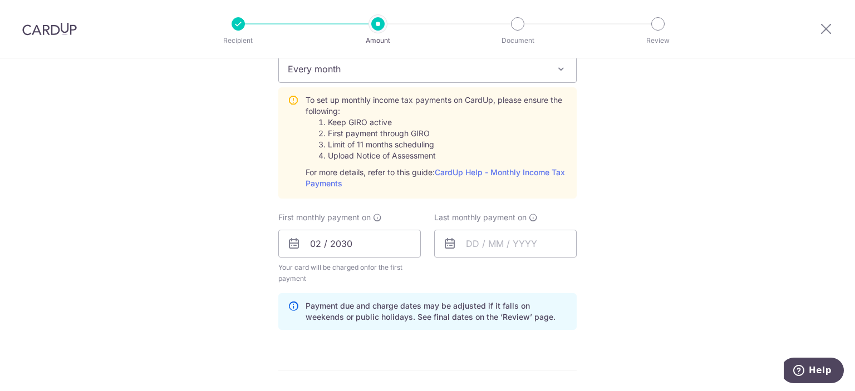
drag, startPoint x: 693, startPoint y: 258, endPoint x: 223, endPoint y: 225, distance: 471.5
drag, startPoint x: 223, startPoint y: 225, endPoint x: 169, endPoint y: 227, distance: 54.6
click at [169, 227] on div "Tell us more about your payment Enter one-time or monthly payment amount SGD 1,…" at bounding box center [427, 161] width 855 height 1206
click at [323, 243] on input "02 / 2030" at bounding box center [349, 244] width 142 height 28
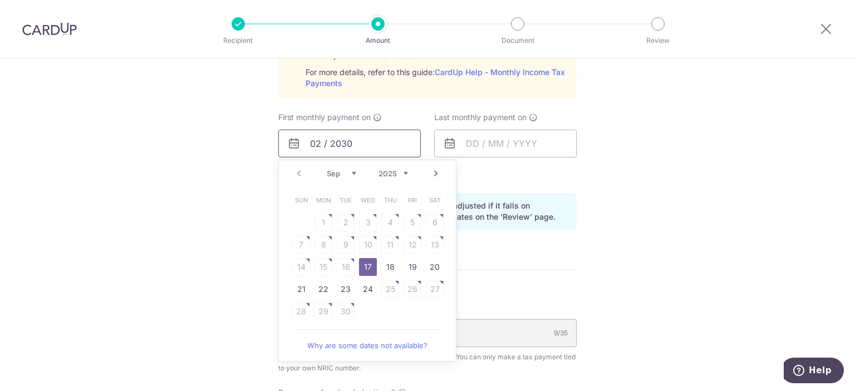
scroll to position [612, 0]
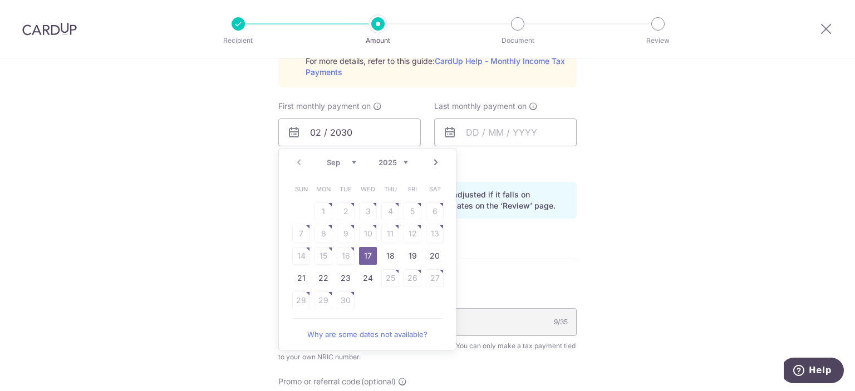
click at [367, 253] on link "17" at bounding box center [368, 256] width 18 height 18
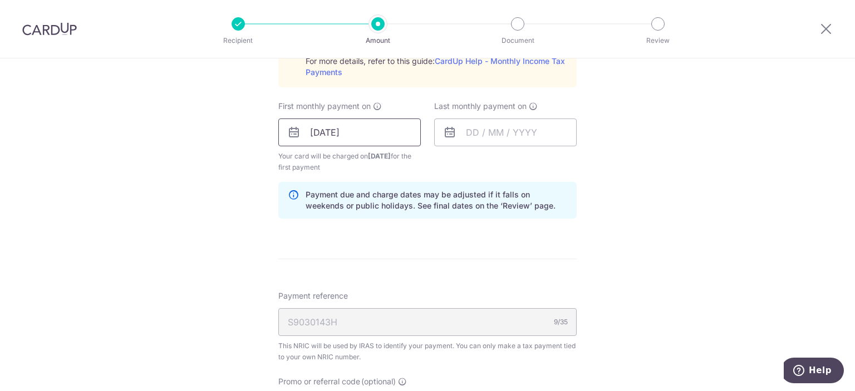
click at [353, 135] on input "17/09/2025" at bounding box center [349, 133] width 142 height 28
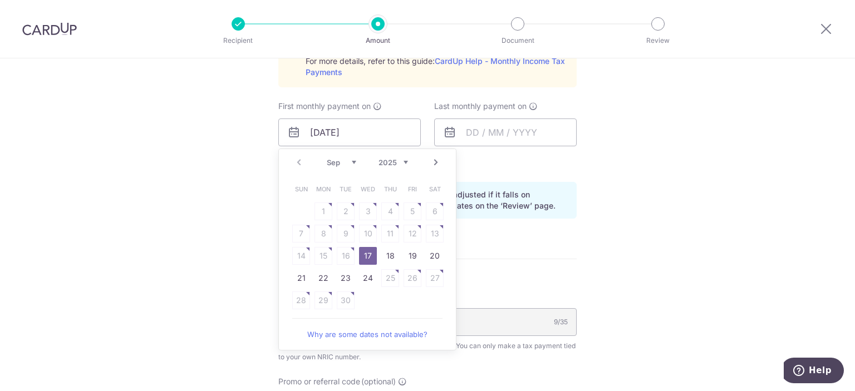
click at [432, 160] on link "Next" at bounding box center [435, 162] width 13 height 13
click at [410, 333] on link "Why are some dates not available?" at bounding box center [367, 334] width 150 height 22
click at [299, 165] on link "Prev" at bounding box center [298, 162] width 13 height 13
click at [372, 279] on link "24" at bounding box center [368, 278] width 18 height 18
type input "[DATE]"
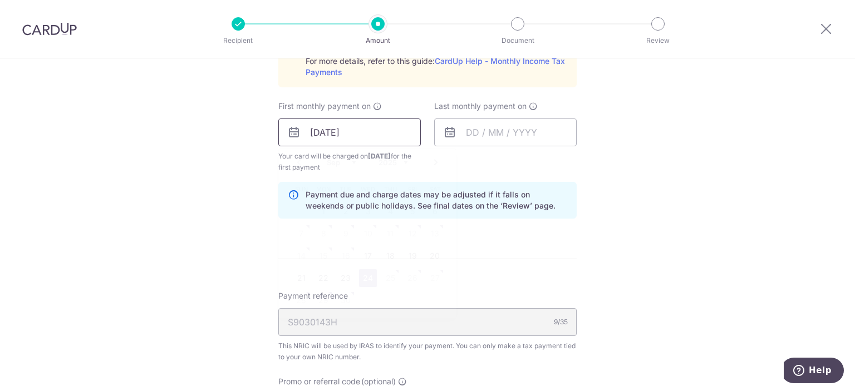
click at [379, 125] on input "[DATE]" at bounding box center [349, 133] width 142 height 28
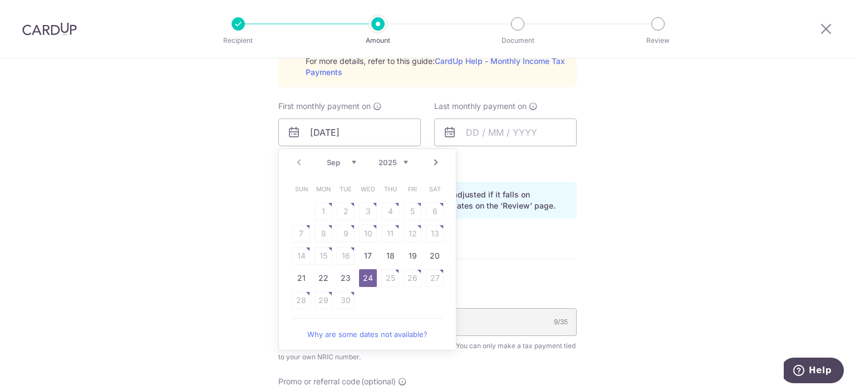
click at [390, 277] on table "Sun Mon Tue Wed Thu Fri Sat 1 2 3 4 5 6 7 8 9 10 11 12 13 14 15 16 17 18 19 20 …" at bounding box center [368, 245] width 156 height 134
click at [687, 180] on div "Tell us more about your payment Enter one-time or monthly payment amount SGD 1,…" at bounding box center [427, 49] width 855 height 1206
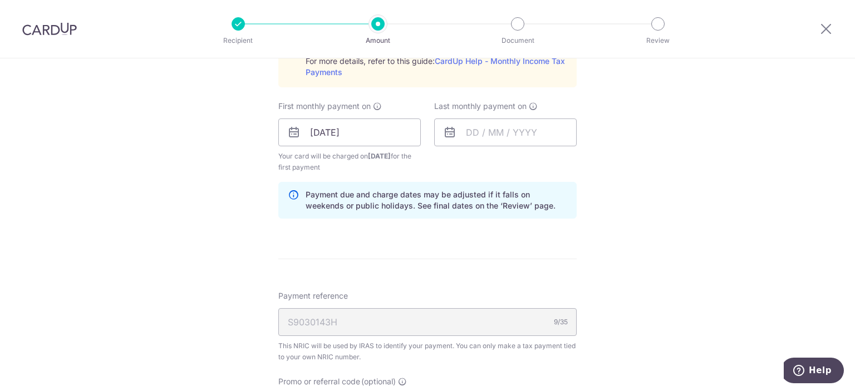
drag, startPoint x: 690, startPoint y: 183, endPoint x: 242, endPoint y: 150, distance: 449.2
drag, startPoint x: 242, startPoint y: 150, endPoint x: 183, endPoint y: 160, distance: 59.7
click at [183, 160] on div "Tell us more about your payment Enter one-time or monthly payment amount SGD 1,…" at bounding box center [427, 49] width 855 height 1206
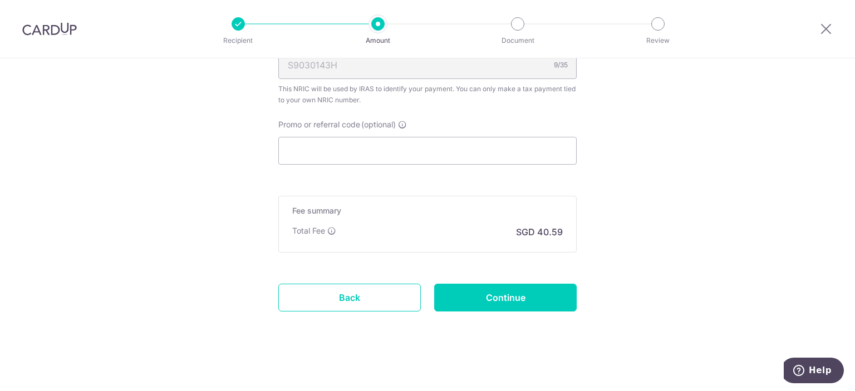
scroll to position [871, 0]
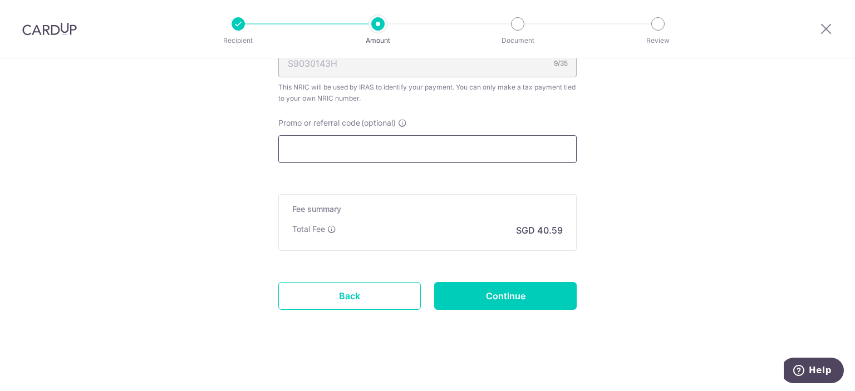
click at [350, 145] on input "Promo or referral code (optional)" at bounding box center [427, 149] width 298 height 28
paste input "VTAX25R"
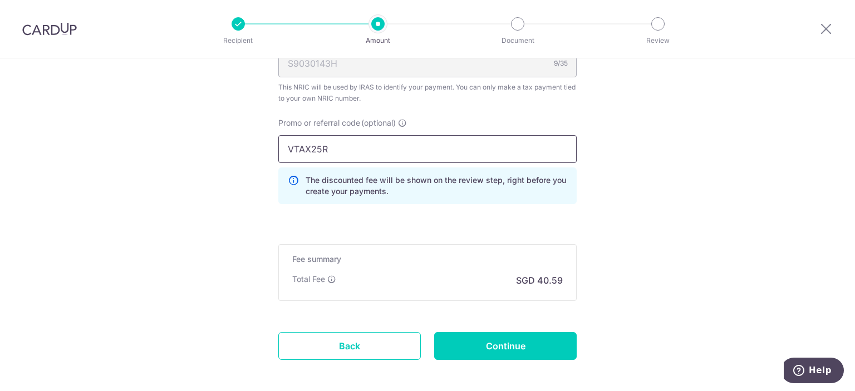
type input "VTAX25R"
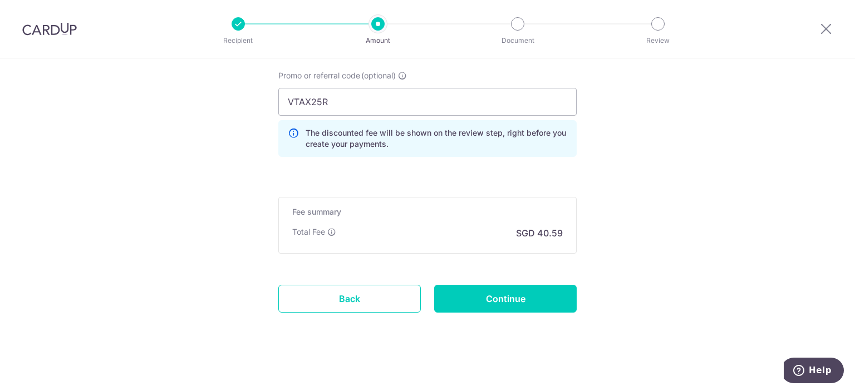
scroll to position [921, 0]
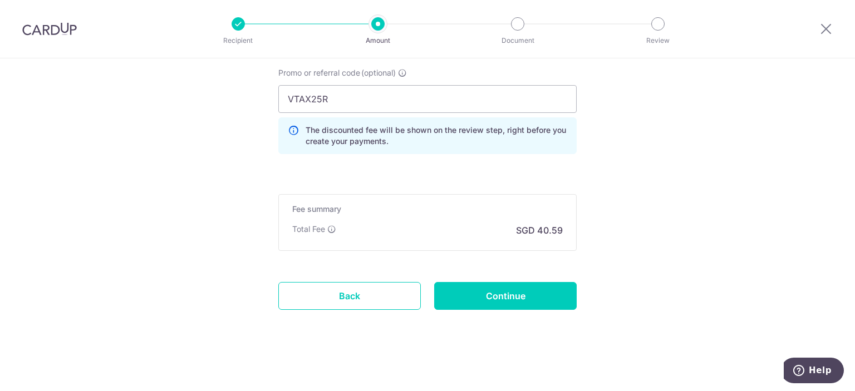
click at [576, 294] on div "Continue" at bounding box center [505, 296] width 156 height 28
click at [565, 298] on input "Continue" at bounding box center [505, 296] width 142 height 28
type input "Create Schedule"
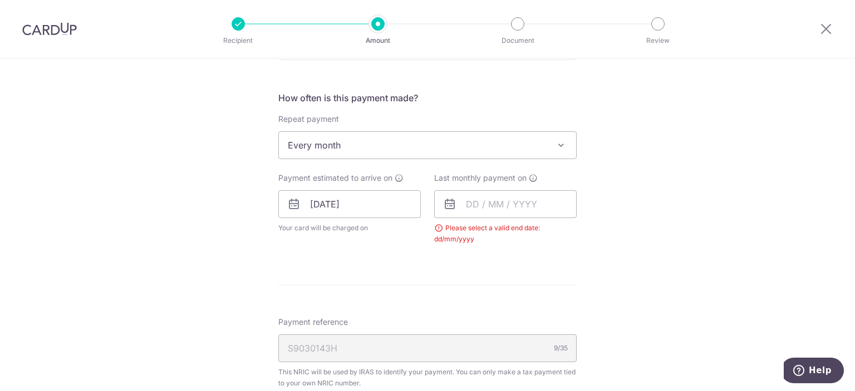
scroll to position [421, 0]
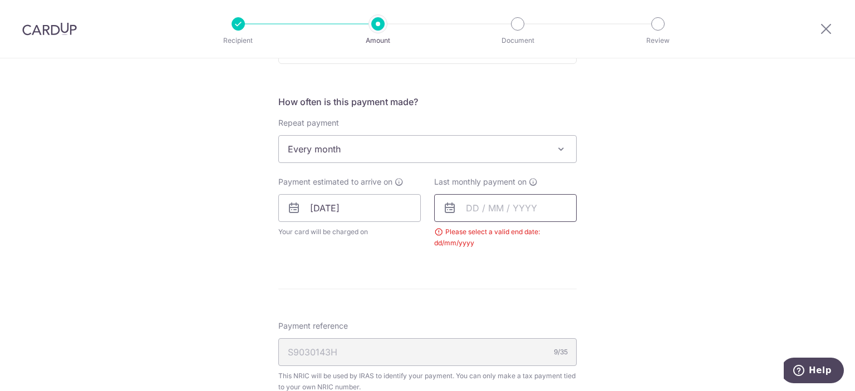
click at [520, 209] on input "text" at bounding box center [505, 208] width 142 height 28
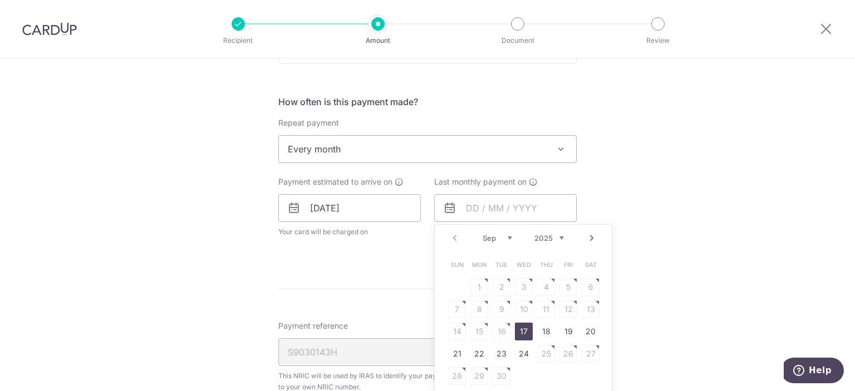
click at [591, 238] on link "Next" at bounding box center [591, 238] width 13 height 13
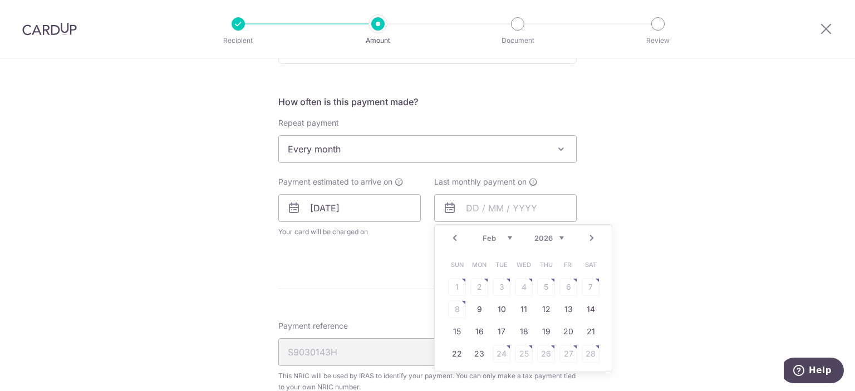
click at [591, 238] on link "Next" at bounding box center [591, 238] width 13 height 13
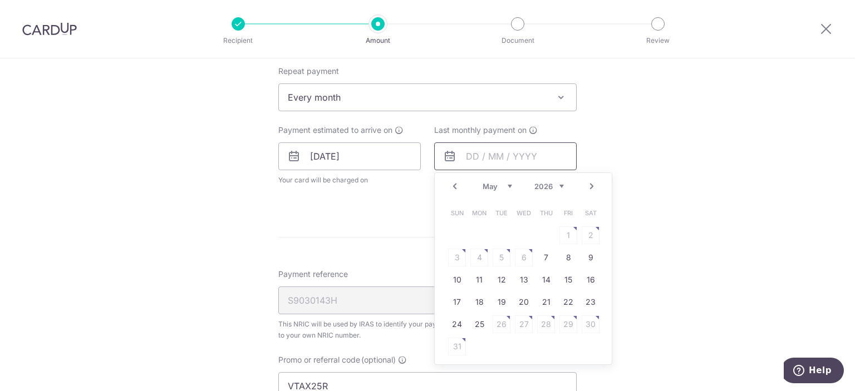
scroll to position [476, 0]
click at [471, 323] on link "25" at bounding box center [479, 321] width 18 height 18
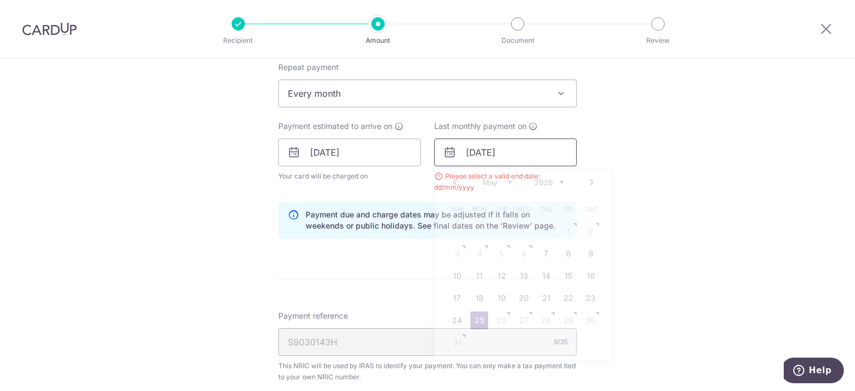
click at [519, 153] on input "[DATE]" at bounding box center [505, 153] width 142 height 28
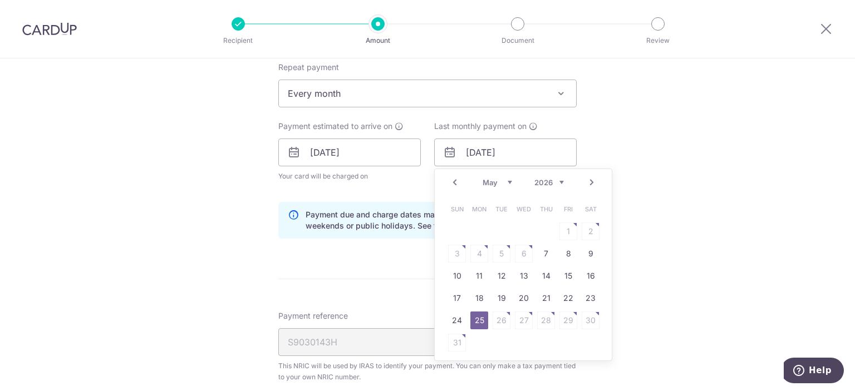
click at [668, 174] on div "Tell us more about your payment Enter one-time or monthly payment amount SGD 1,…" at bounding box center [427, 152] width 855 height 1140
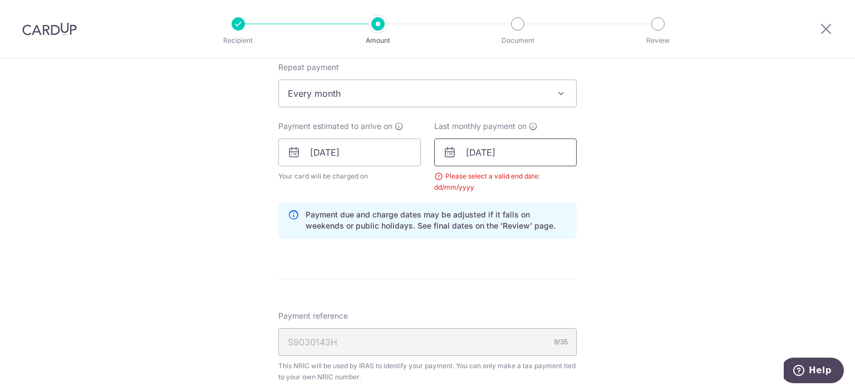
click at [544, 151] on input "[DATE]" at bounding box center [505, 153] width 142 height 28
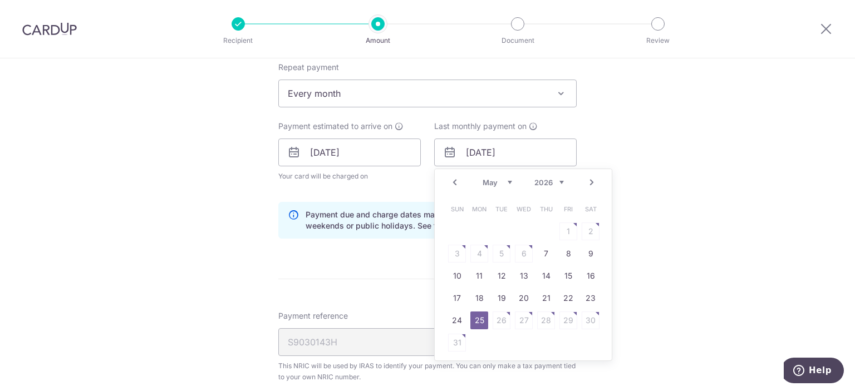
click at [477, 318] on link "25" at bounding box center [479, 321] width 18 height 18
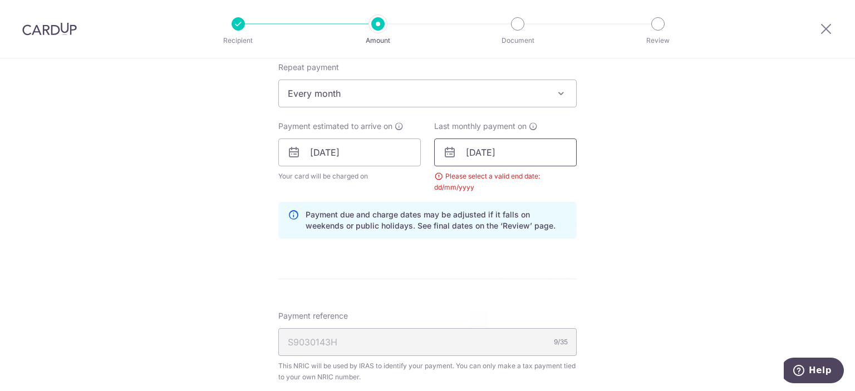
click at [548, 154] on input "[DATE]" at bounding box center [505, 153] width 142 height 28
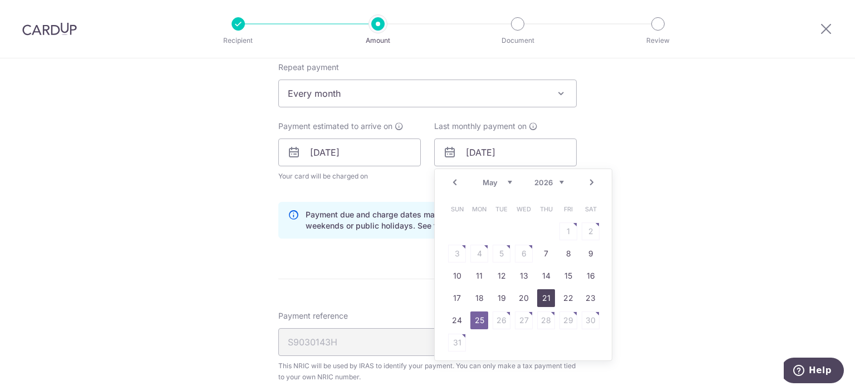
click at [544, 296] on link "21" at bounding box center [546, 298] width 18 height 18
type input "[DATE]"
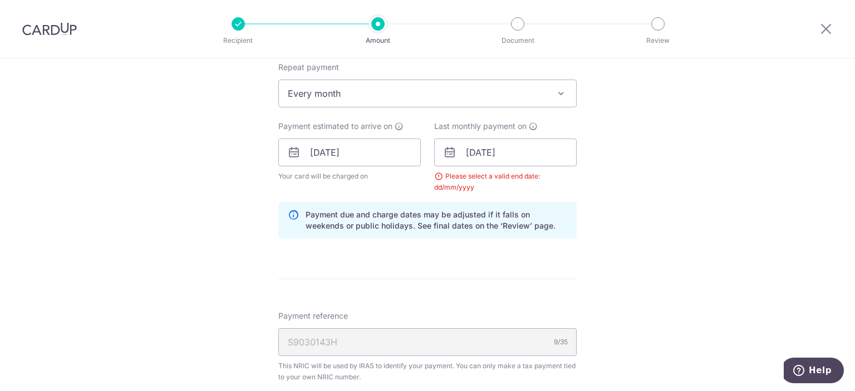
click at [626, 211] on div "Tell us more about your payment Enter one-time or monthly payment amount SGD 1,…" at bounding box center [427, 152] width 855 height 1140
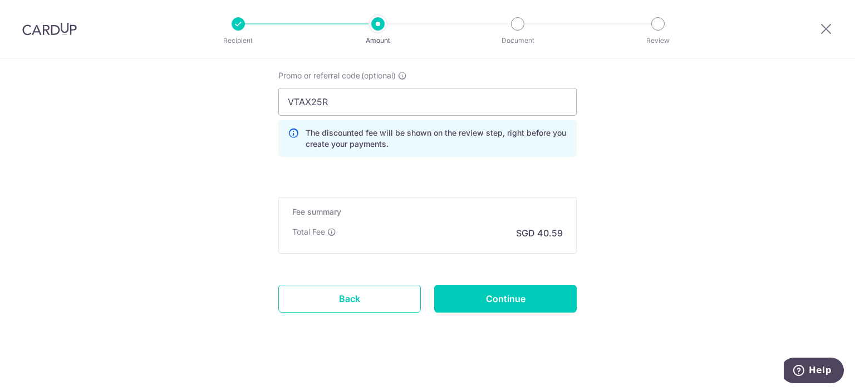
scroll to position [806, 0]
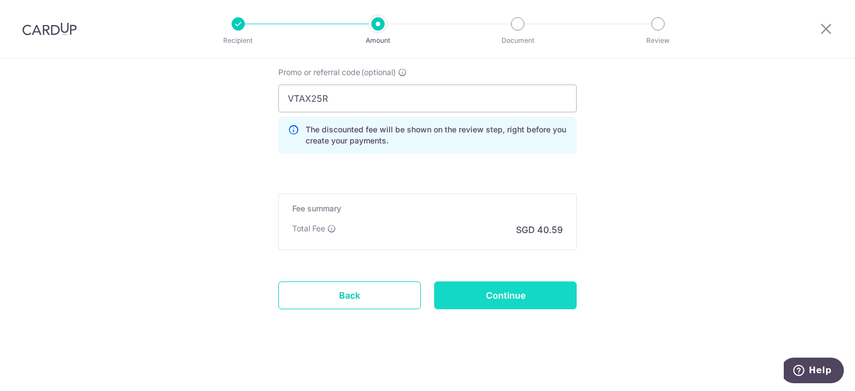
click at [522, 302] on input "Continue" at bounding box center [505, 296] width 142 height 28
type input "Create Schedule"
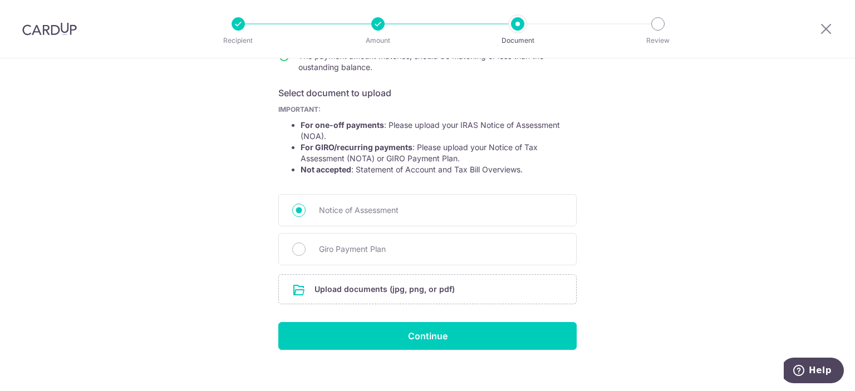
scroll to position [176, 0]
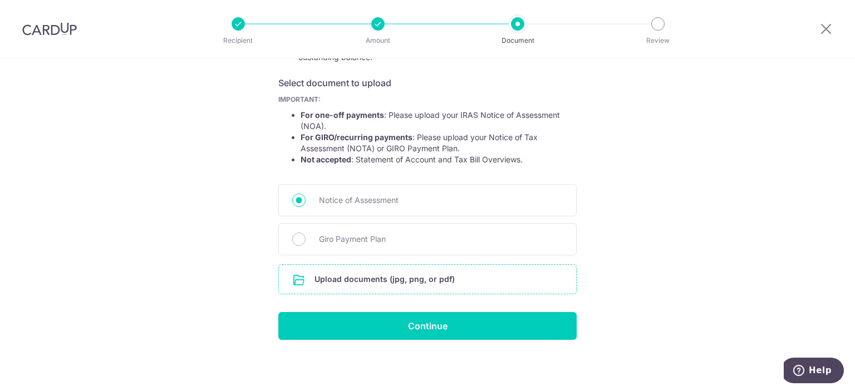
click at [382, 277] on input "file" at bounding box center [427, 279] width 297 height 29
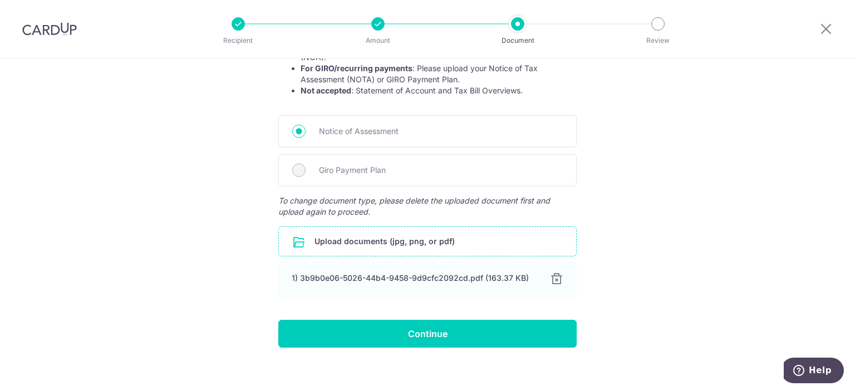
scroll to position [253, 0]
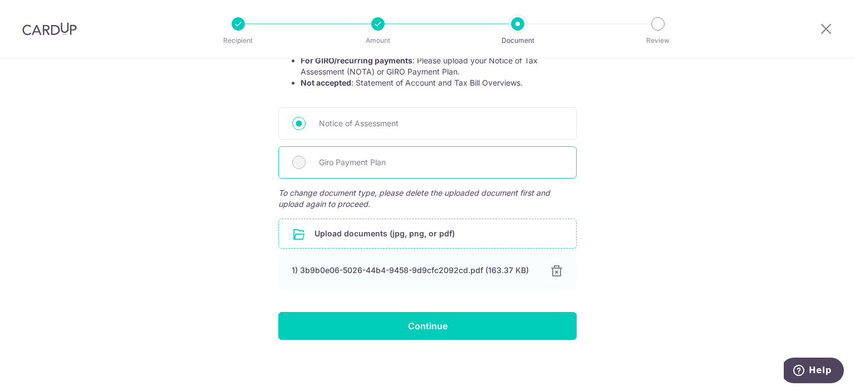
click at [306, 160] on div "Giro Payment Plan" at bounding box center [427, 162] width 298 height 32
click at [396, 228] on input "file" at bounding box center [427, 233] width 297 height 29
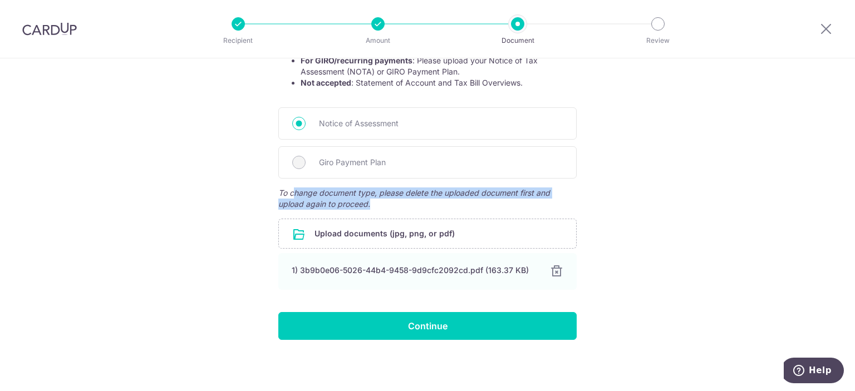
drag, startPoint x: 294, startPoint y: 186, endPoint x: 590, endPoint y: 206, distance: 296.2
click at [560, 201] on form "Your supporting documents will enable us to approve your payments smoothly! Ple…" at bounding box center [427, 109] width 298 height 461
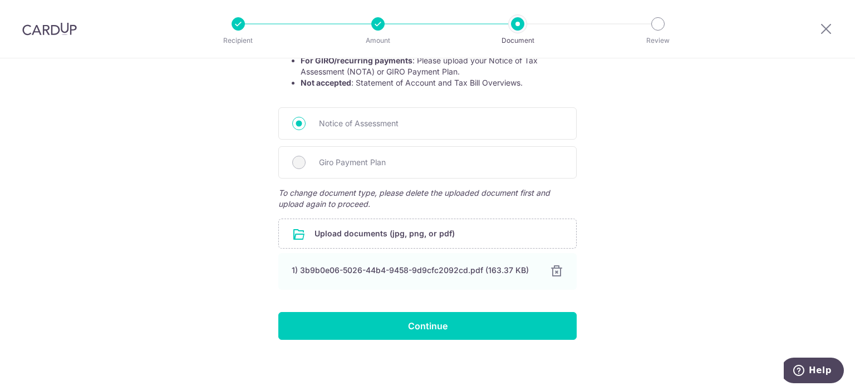
click at [638, 217] on div "Help us verify your payment Your supporting documents will enable us to approve…" at bounding box center [427, 99] width 855 height 587
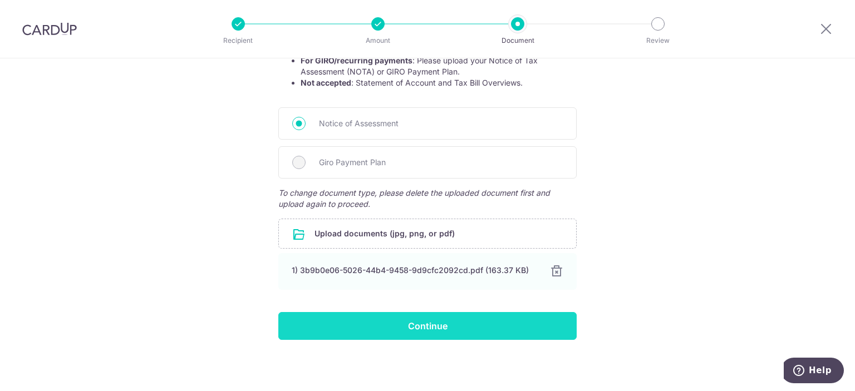
click at [500, 328] on input "Continue" at bounding box center [427, 326] width 298 height 28
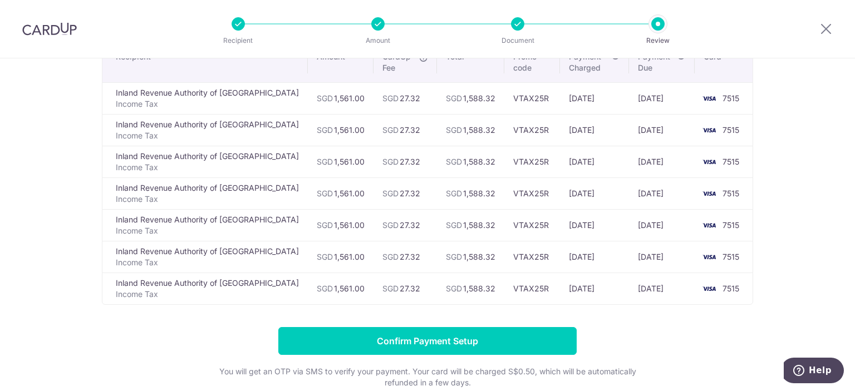
scroll to position [105, 0]
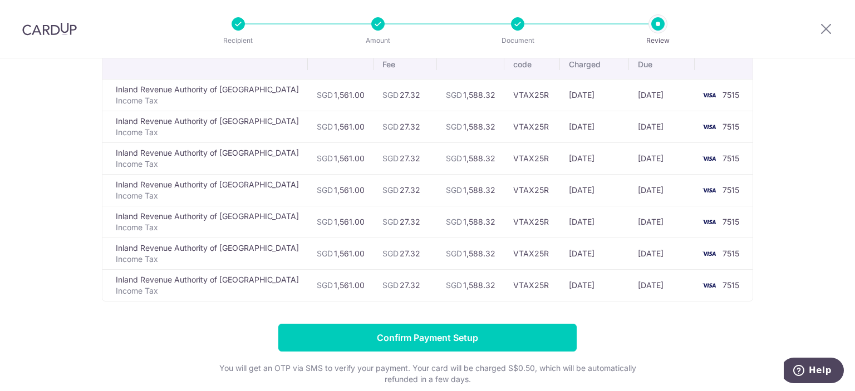
drag, startPoint x: 615, startPoint y: 319, endPoint x: 611, endPoint y: 342, distance: 23.1
click at [611, 342] on form "Confirm Payment Setup You will get an OTP via SMS to verify your payment. Your …" at bounding box center [427, 381] width 651 height 115
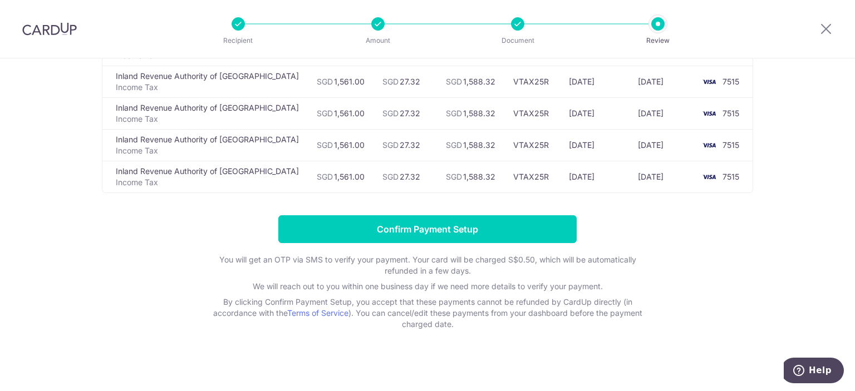
scroll to position [216, 0]
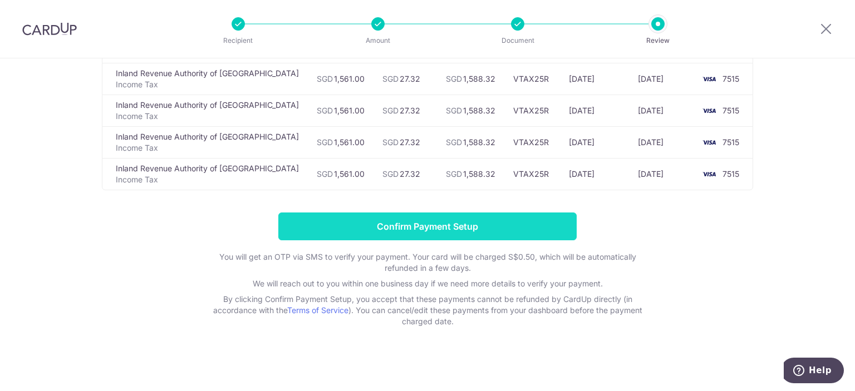
click at [467, 220] on input "Confirm Payment Setup" at bounding box center [427, 227] width 298 height 28
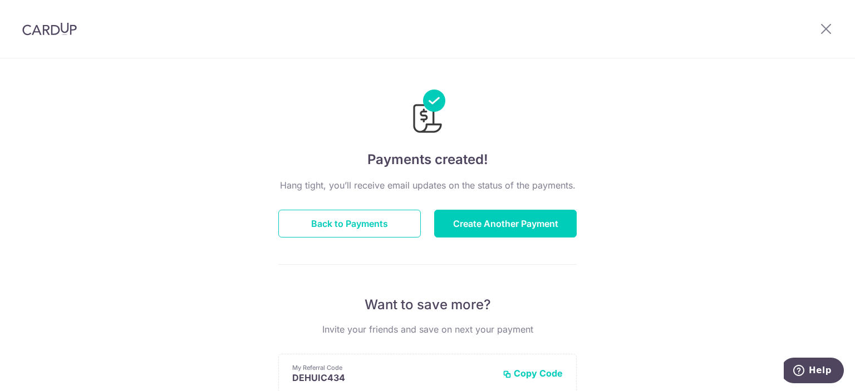
drag, startPoint x: 684, startPoint y: 134, endPoint x: 206, endPoint y: 149, distance: 477.7
click at [190, 154] on div "Payments created! Hang tight, you’ll receive email updates on the status of the…" at bounding box center [427, 355] width 855 height 594
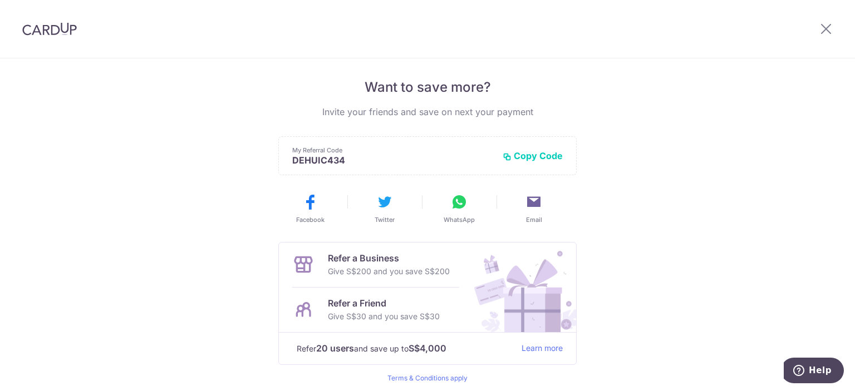
scroll to position [223, 0]
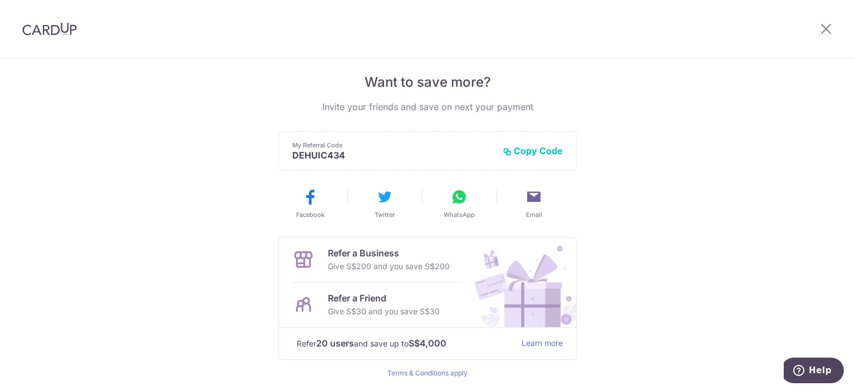
click at [552, 151] on button "Copy Code" at bounding box center [533, 150] width 60 height 11
drag, startPoint x: 702, startPoint y: 208, endPoint x: 272, endPoint y: 121, distance: 439.3
click at [157, 143] on div "Payments created! Hang tight, you’ll receive email updates on the status of the…" at bounding box center [427, 133] width 855 height 594
click at [837, 32] on div at bounding box center [826, 29] width 58 height 58
click at [830, 29] on icon at bounding box center [825, 29] width 13 height 14
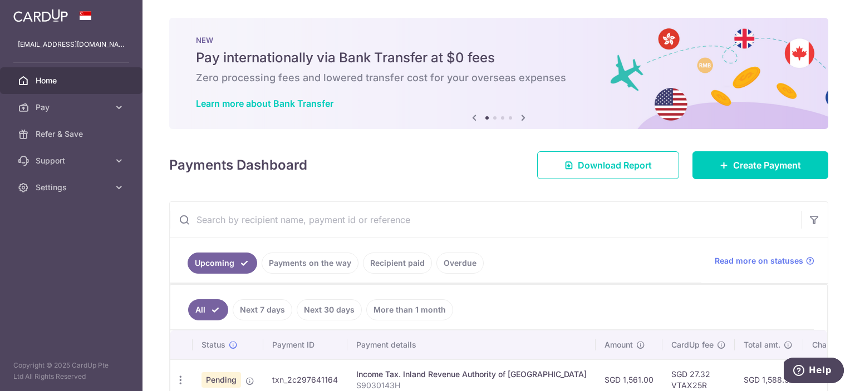
drag, startPoint x: 498, startPoint y: 169, endPoint x: 409, endPoint y: 160, distance: 89.6
click at [409, 160] on div "Payments Dashboard Download Report Create Payment" at bounding box center [498, 163] width 659 height 32
